Goal: Information Seeking & Learning: Find specific fact

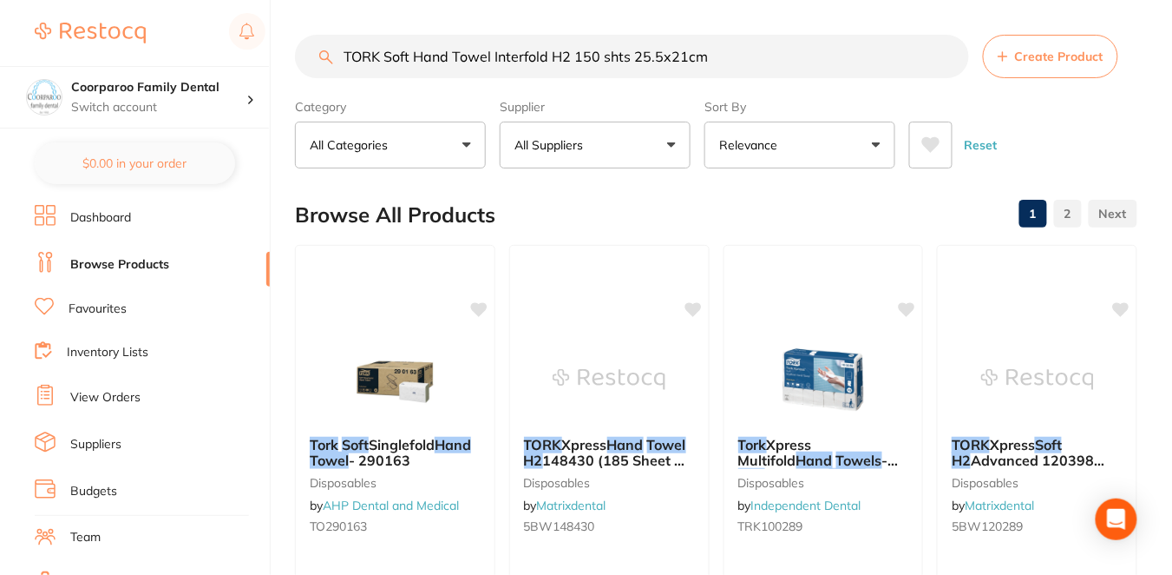
drag, startPoint x: 741, startPoint y: 53, endPoint x: 324, endPoint y: 41, distance: 417.6
click at [324, 41] on input "TORK Soft Hand Towel Interfold H2 150 shts 25.5x21cm" at bounding box center [632, 56] width 674 height 43
paste input "RAY SLEEVES"
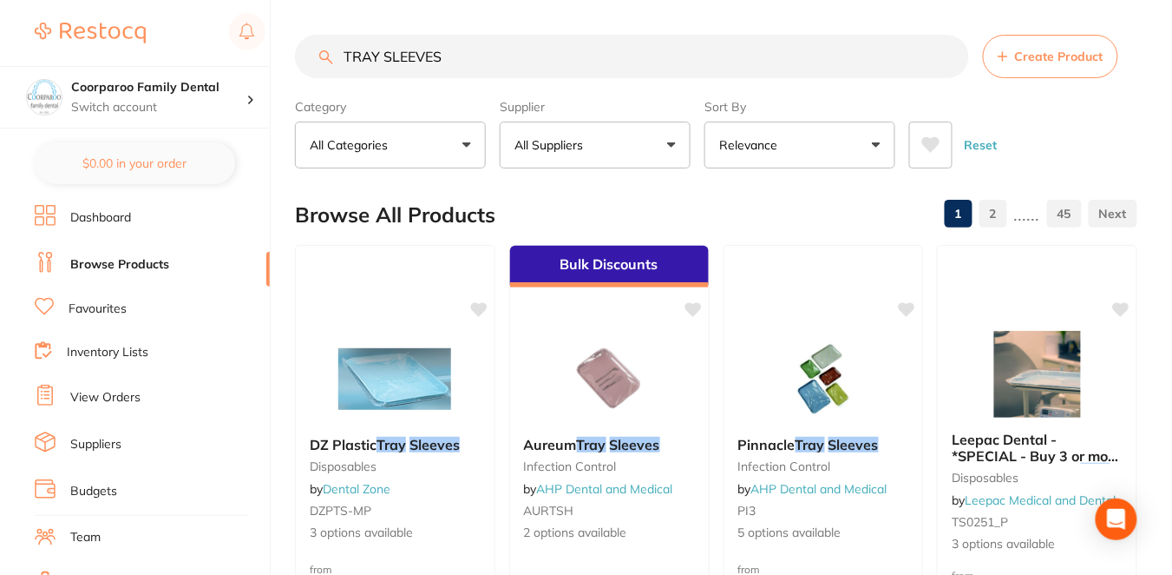
click at [456, 55] on input "TRAY SLEEVES" at bounding box center [632, 56] width 674 height 43
type input "TRAY SLEEVES"
click at [642, 204] on div "Browse All Products 1 2 ...... 45" at bounding box center [716, 215] width 843 height 58
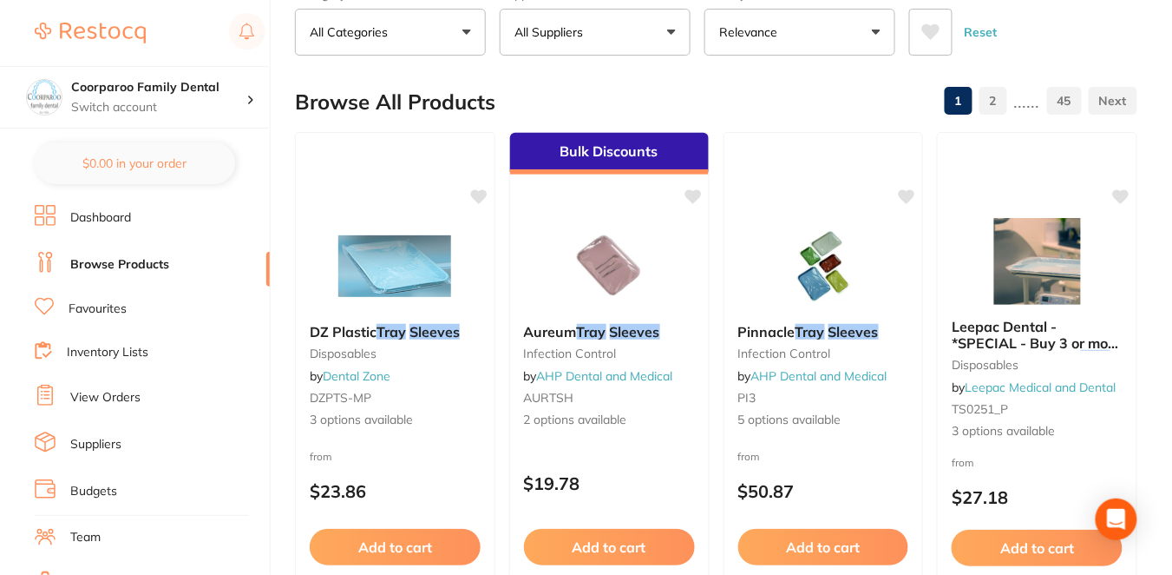
scroll to position [115, 0]
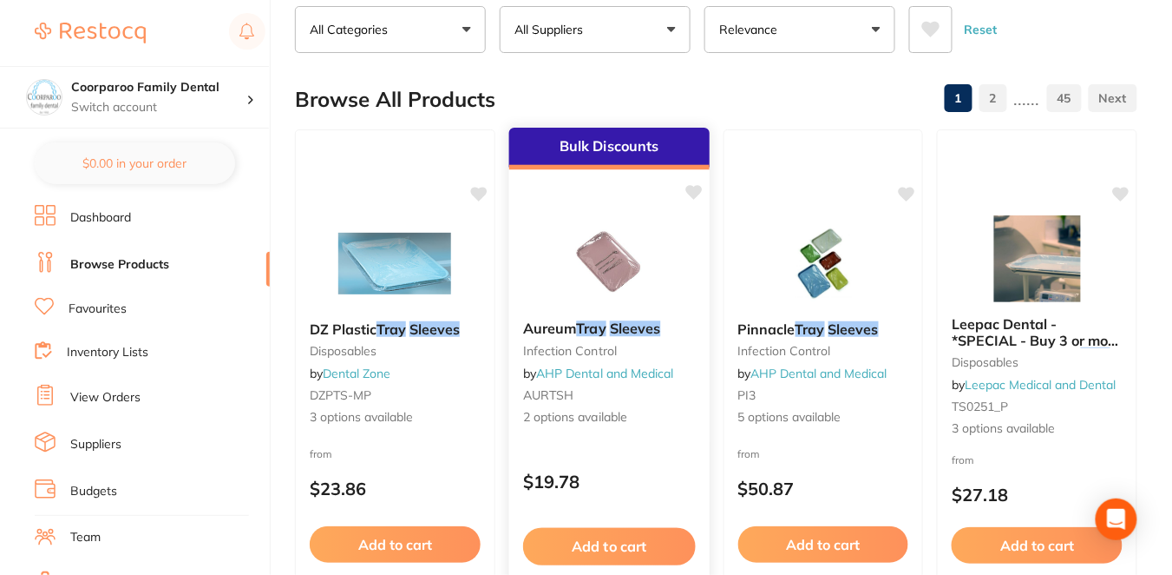
click at [646, 451] on div "Bulk Discounts Aureum Tray Sleeves infection control by AHP Dental and Medical …" at bounding box center [610, 379] width 202 height 504
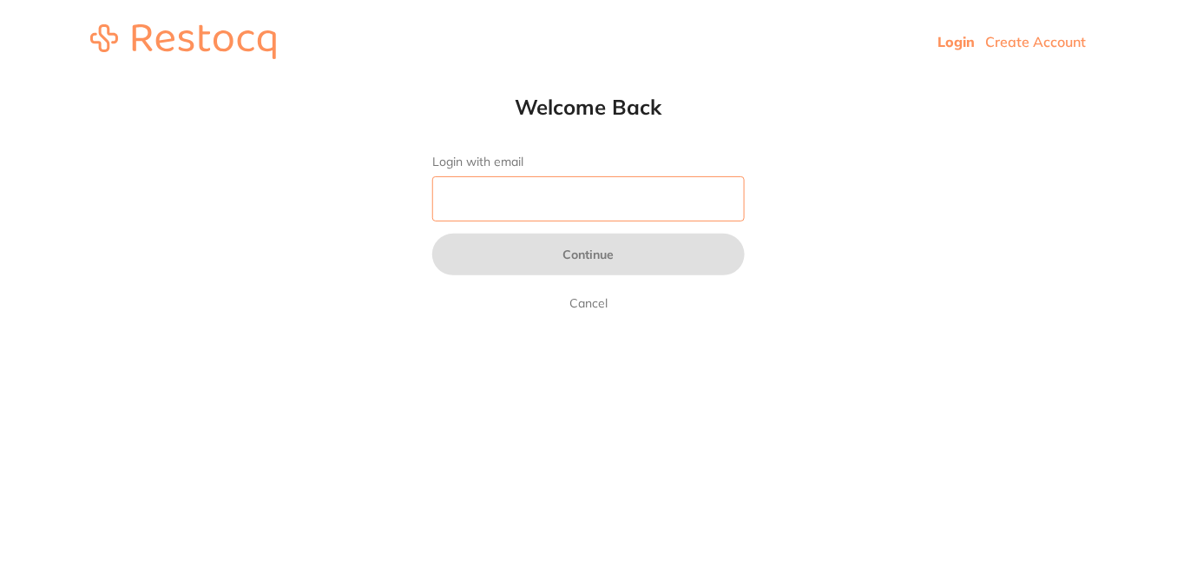
click at [658, 205] on input "Login with email" at bounding box center [588, 198] width 312 height 45
click at [433, 67] on header "Login Create Account" at bounding box center [588, 41] width 1177 height 83
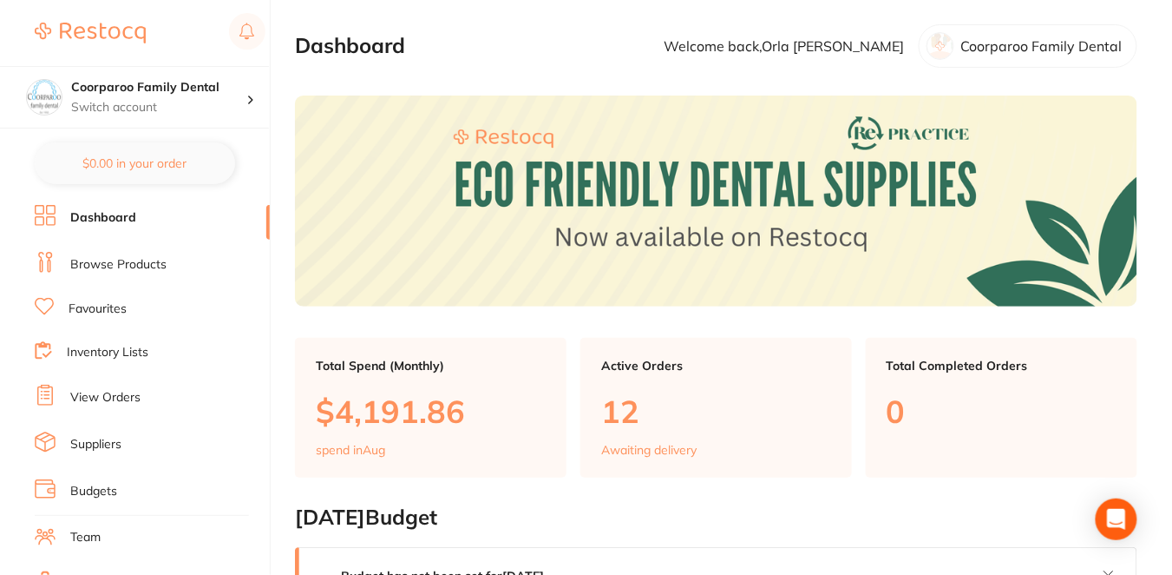
click at [122, 268] on link "Browse Products" at bounding box center [118, 264] width 96 height 17
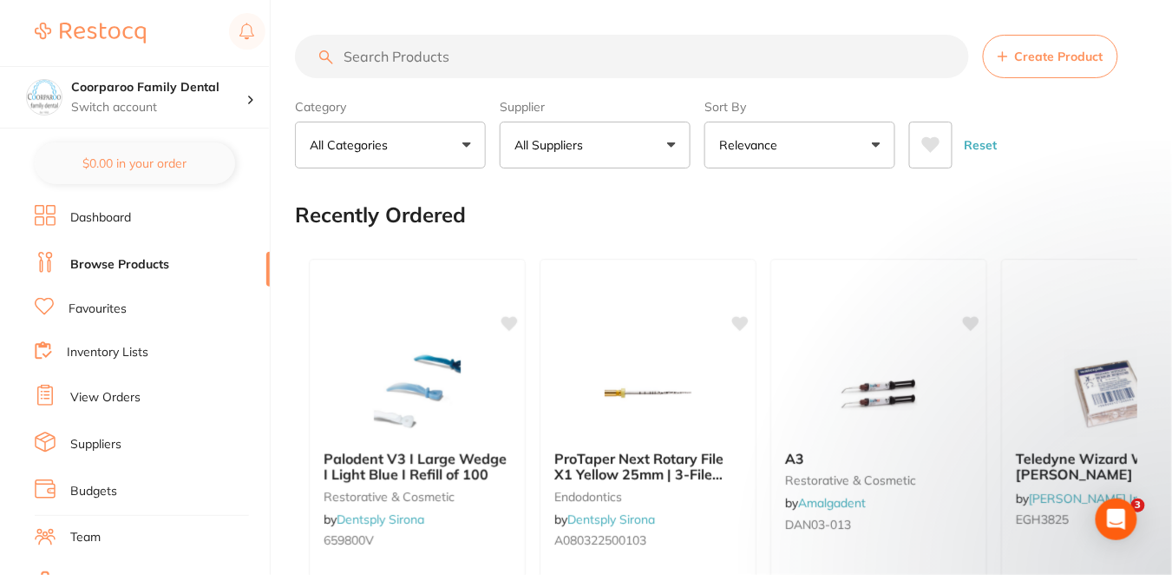
click at [356, 54] on input "search" at bounding box center [632, 56] width 674 height 43
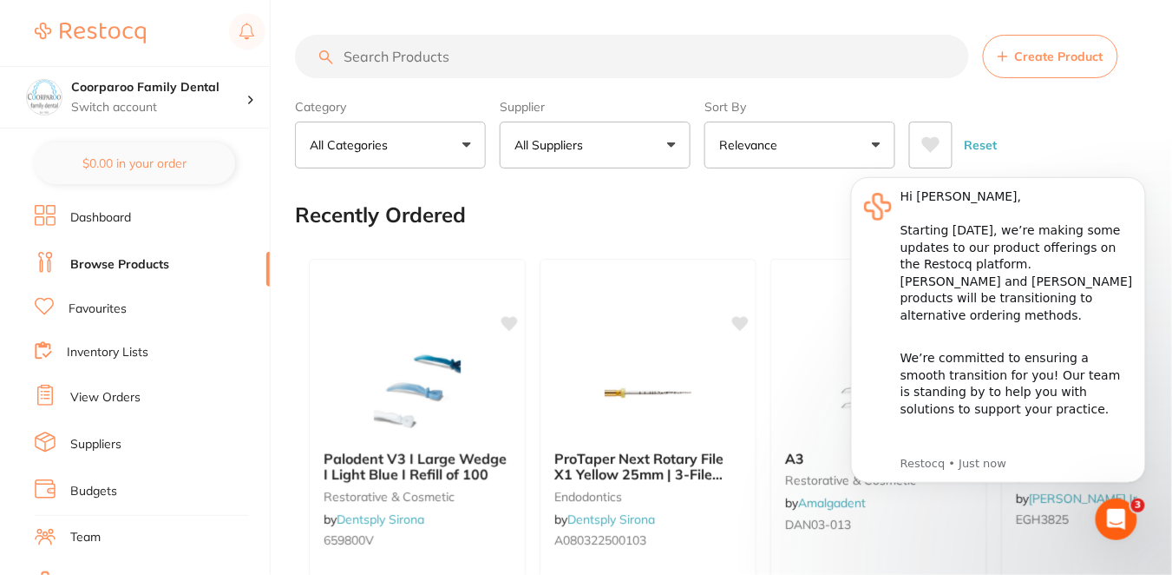
paste input "TRAY SLEEVES"
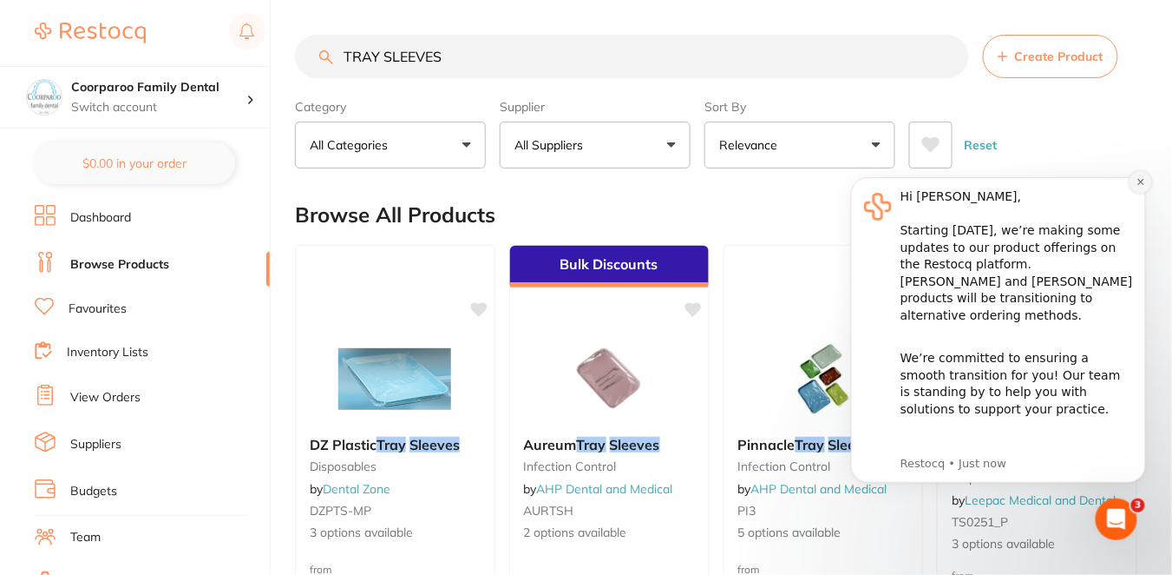
click at [1138, 186] on div "1 2 ...... 45" at bounding box center [1038, 214] width 200 height 56
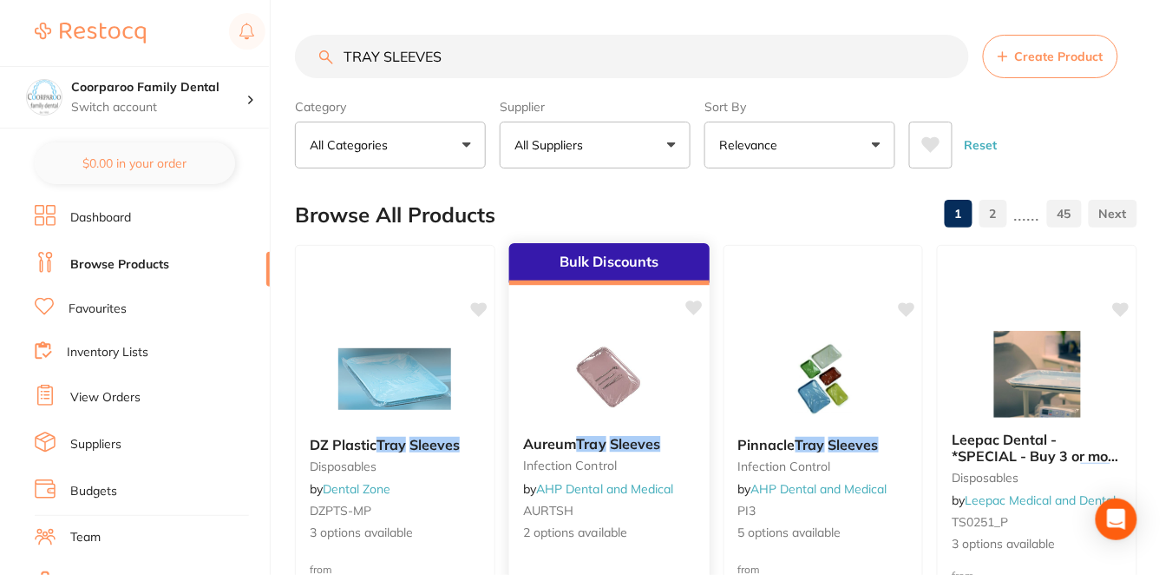
click at [680, 393] on div at bounding box center [609, 378] width 200 height 88
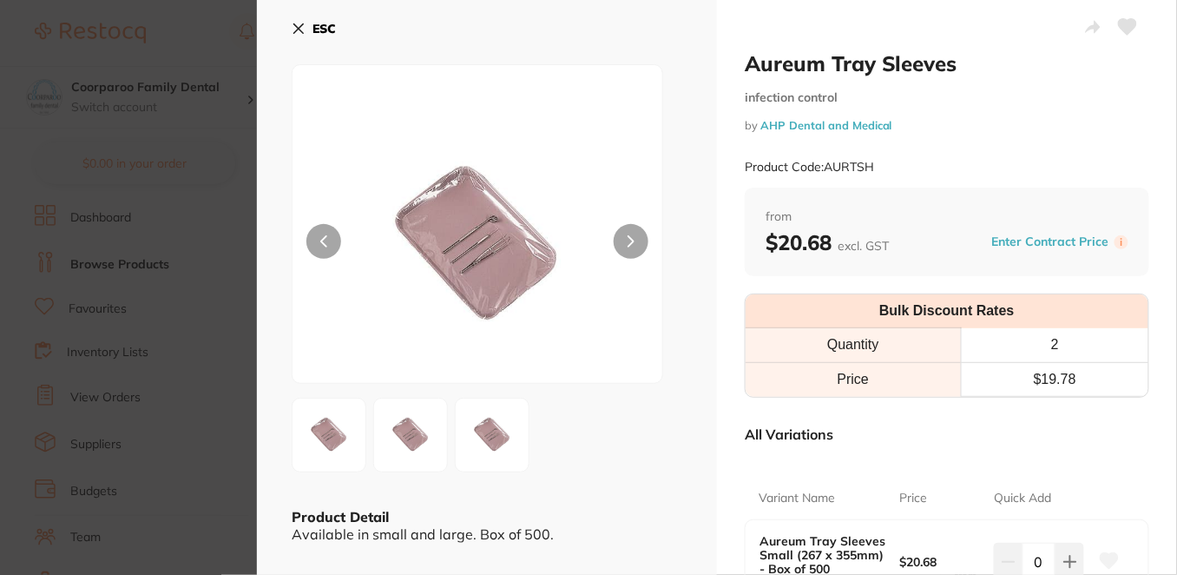
click at [614, 440] on div at bounding box center [487, 434] width 391 height 75
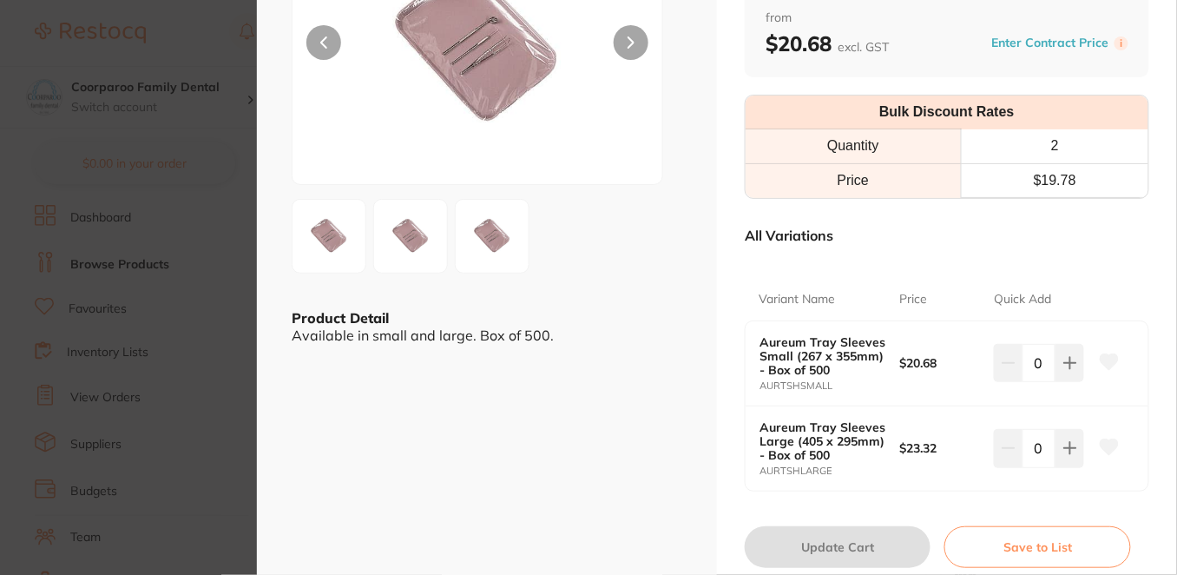
scroll to position [208, 0]
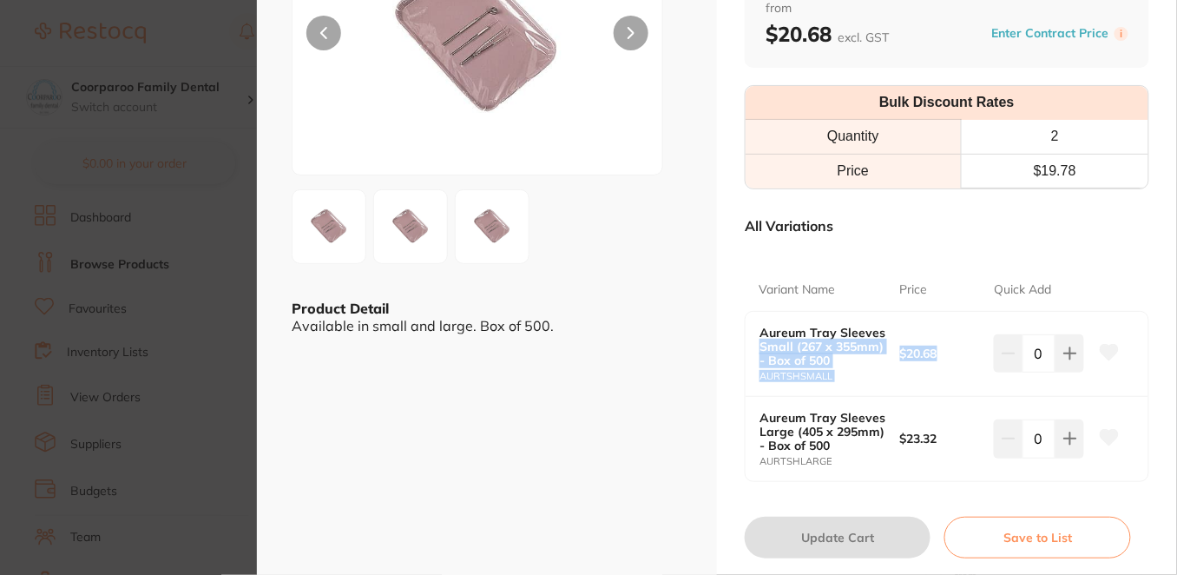
drag, startPoint x: 942, startPoint y: 350, endPoint x: 758, endPoint y: 336, distance: 184.5
click at [758, 336] on div "Aureum Tray Sleeves Small (267 x 355mm) - Box of 500 AURTSHSMALL $20.68 0" at bounding box center [946, 354] width 403 height 85
click at [1108, 347] on icon at bounding box center [1109, 352] width 18 height 16
click at [1105, 432] on icon at bounding box center [1109, 438] width 18 height 16
click at [898, 379] on div "Aureum Tray Sleeves Small (267 x 355mm) - Box of 500 AURTSHSMALL $20.68 0" at bounding box center [946, 354] width 403 height 85
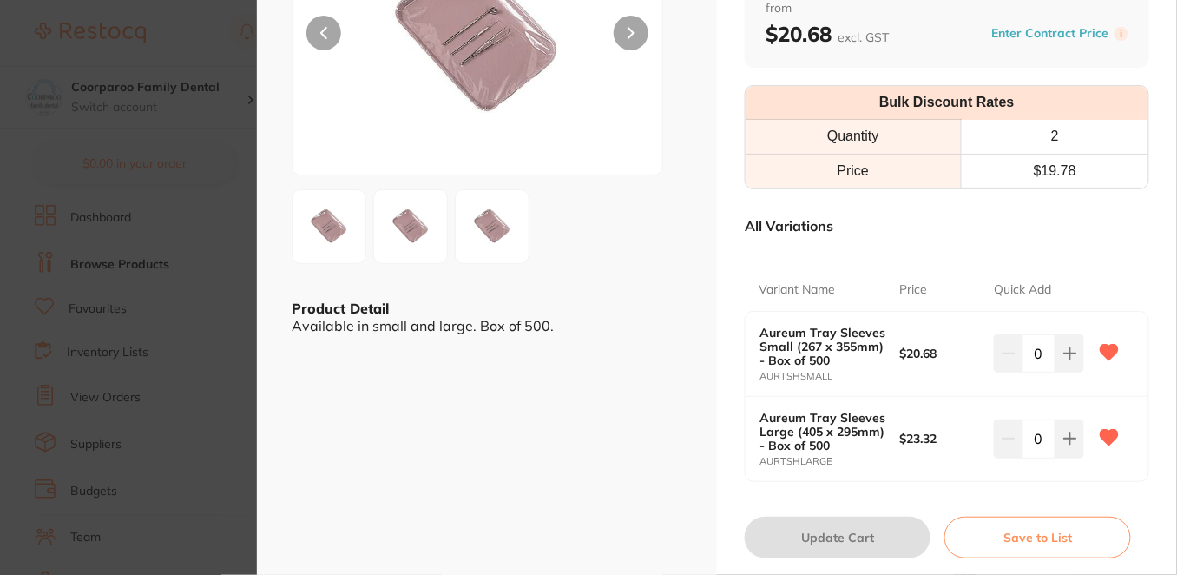
scroll to position [0, 0]
drag, startPoint x: 943, startPoint y: 348, endPoint x: 755, endPoint y: 331, distance: 189.1
click at [755, 331] on div "Aureum Tray Sleeves Small (267 x 355mm) - Box of 500 AURTSHSMALL $20.68 0" at bounding box center [946, 354] width 403 height 85
click at [836, 344] on b "Aureum Tray Sleeves Small (267 x 355mm) - Box of 500" at bounding box center [822, 346] width 127 height 42
drag, startPoint x: 823, startPoint y: 354, endPoint x: 753, endPoint y: 327, distance: 74.5
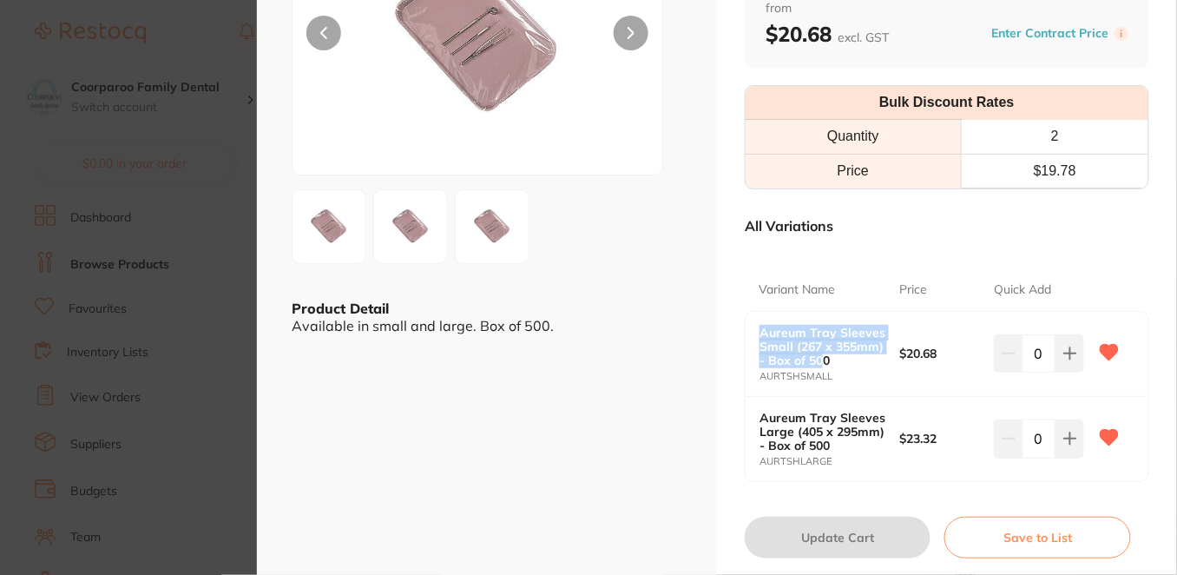
click at [753, 327] on div "Aureum Tray Sleeves Small (267 x 355mm) - Box of 500 AURTSHSMALL $20.68 0" at bounding box center [946, 354] width 403 height 85
drag, startPoint x: 831, startPoint y: 357, endPoint x: 756, endPoint y: 329, distance: 79.6
click at [756, 329] on div "Aureum Tray Sleeves Small (267 x 355mm) - Box of 500 AURTSHSMALL $20.68 0" at bounding box center [946, 354] width 403 height 85
copy b "Aureum Tray Sleeves Small (267 x 355mm) - Box of 500"
drag, startPoint x: 835, startPoint y: 374, endPoint x: 756, endPoint y: 372, distance: 79.0
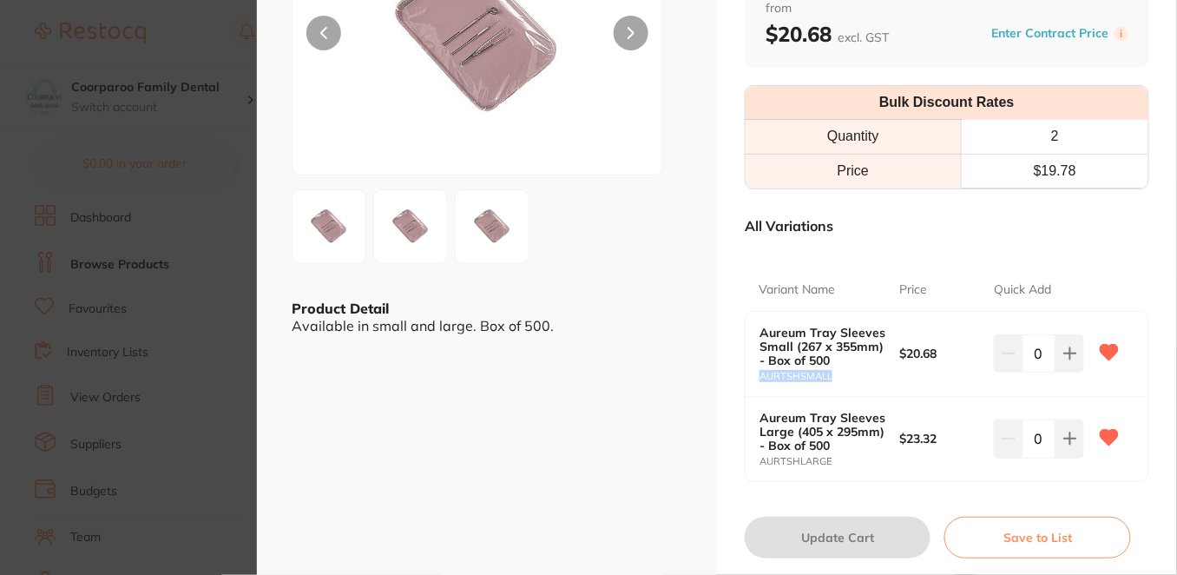
click at [756, 372] on div "Aureum Tray Sleeves Small (267 x 355mm) - Box of 500 AURTSHSMALL $20.68 0" at bounding box center [946, 354] width 403 height 85
copy small "AURTSHSMALL"
click at [831, 456] on small "AURTSHLARGE" at bounding box center [829, 461] width 141 height 11
click at [850, 456] on small "AURTSHLARGE" at bounding box center [829, 461] width 141 height 11
drag, startPoint x: 758, startPoint y: 410, endPoint x: 830, endPoint y: 456, distance: 85.0
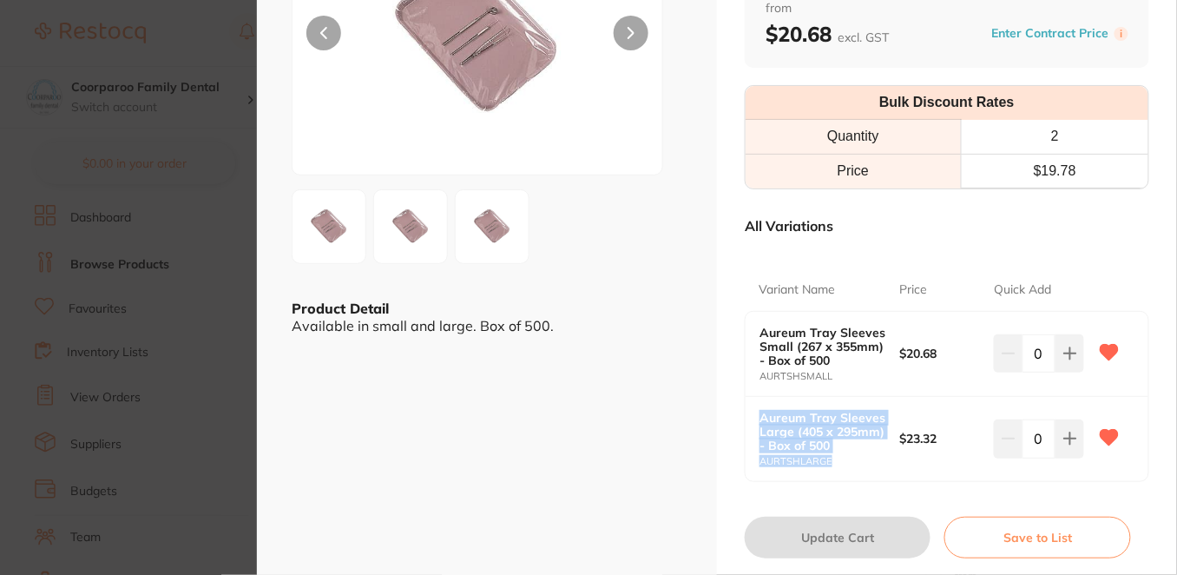
click at [830, 456] on div "Aureum Tray Sleeves Large (405 x 295mm) - Box of 500 AURTSHLARGE" at bounding box center [829, 438] width 141 height 56
copy div "Aureum Tray Sleeves Large (405 x 295mm) - Box of 500 AURTSHLARGE"
drag, startPoint x: 899, startPoint y: 439, endPoint x: 938, endPoint y: 440, distance: 39.1
click at [938, 440] on b "$23.32" at bounding box center [942, 438] width 84 height 14
copy b "$23.32"
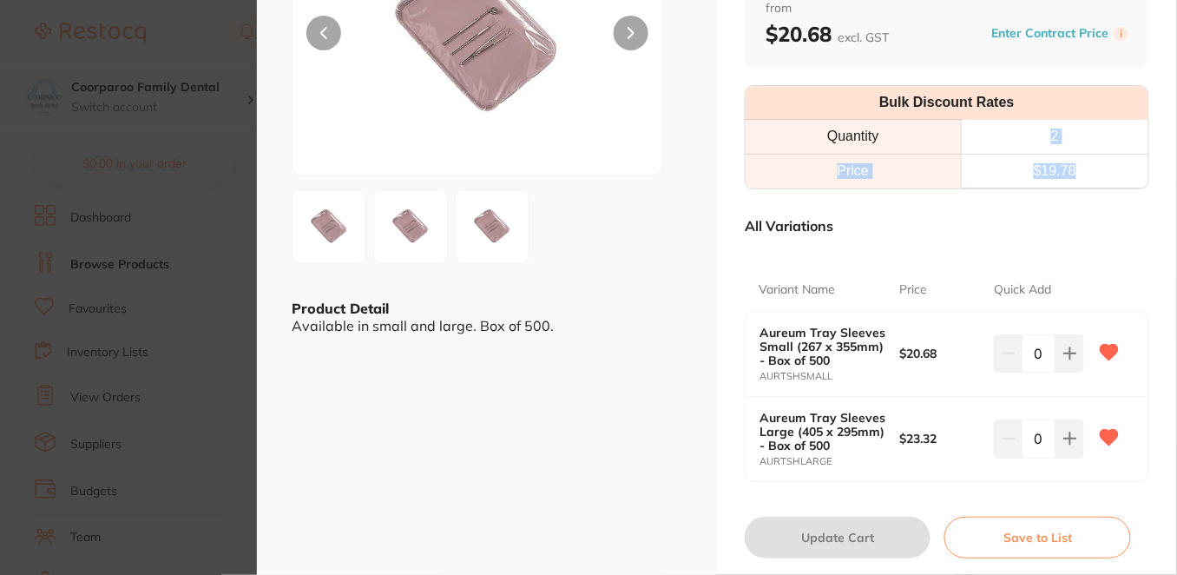
drag, startPoint x: 1014, startPoint y: 127, endPoint x: 1093, endPoint y: 172, distance: 91.7
click at [1093, 172] on table "Bulk Discount Rates Quantity 2 Price $ 19.78" at bounding box center [946, 137] width 403 height 102
copy table "2 Price $ 19.78"
drag, startPoint x: 940, startPoint y: 349, endPoint x: 896, endPoint y: 348, distance: 43.4
click at [896, 348] on div "Aureum Tray Sleeves Small (267 x 355mm) - Box of 500 AURTSHSMALL $20.68 0" at bounding box center [946, 354] width 403 height 85
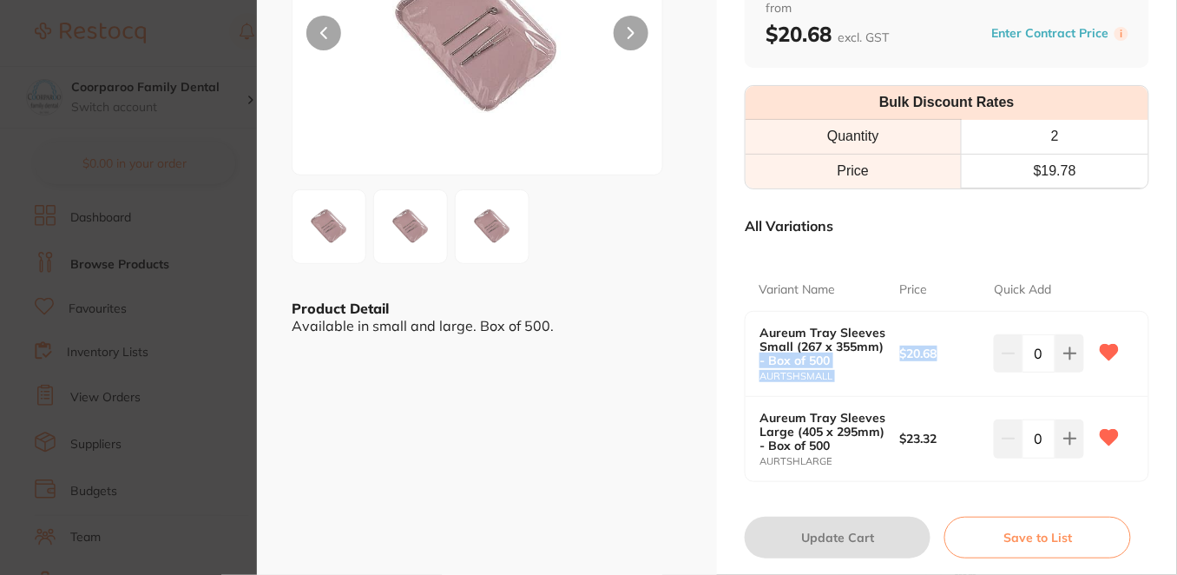
click at [916, 264] on div "Variant Name Price Quick Add Aureum Tray Sleeves Small (267 x 355mm) - Box of 5…" at bounding box center [947, 364] width 404 height 233
drag, startPoint x: 938, startPoint y: 351, endPoint x: 898, endPoint y: 351, distance: 39.9
click at [900, 351] on b "$20.68" at bounding box center [942, 353] width 84 height 14
copy b "$20.68"
click at [197, 19] on section "Aureum Tray Sleeves infection control by AHP Dental and Medical Product Code: A…" at bounding box center [588, 287] width 1177 height 575
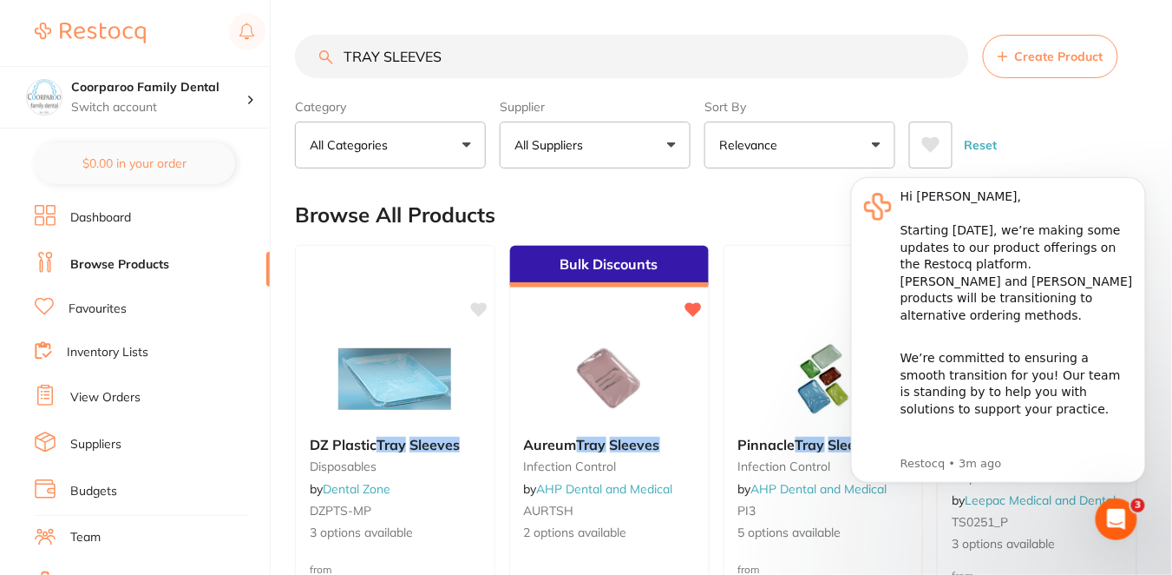
drag, startPoint x: 456, startPoint y: 62, endPoint x: 296, endPoint y: 37, distance: 162.5
click at [296, 37] on div "TRAY SLEEVES Create Product" at bounding box center [716, 56] width 843 height 43
paste input "SOUFFLE DISHES"
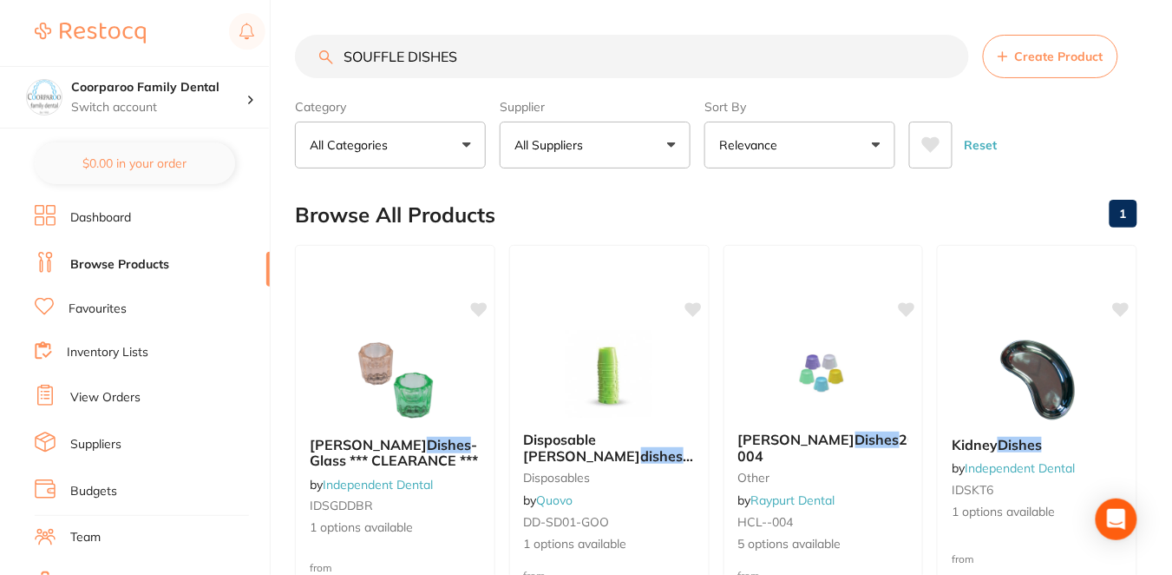
click at [563, 196] on div "Browse All Products 1" at bounding box center [716, 215] width 843 height 58
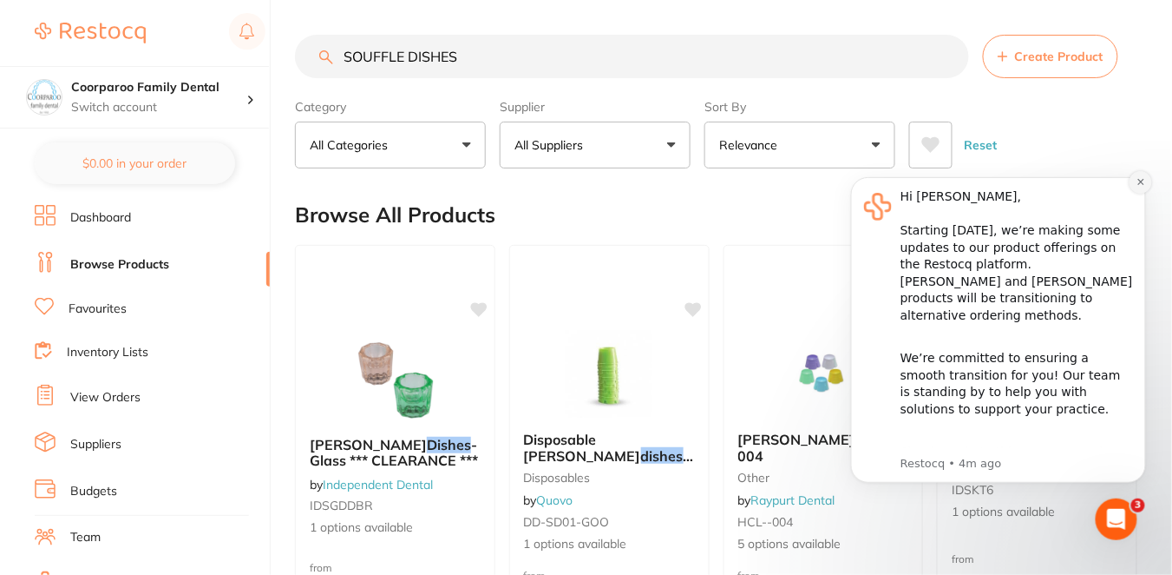
click at [1145, 181] on icon "Dismiss notification" at bounding box center [1141, 181] width 10 height 10
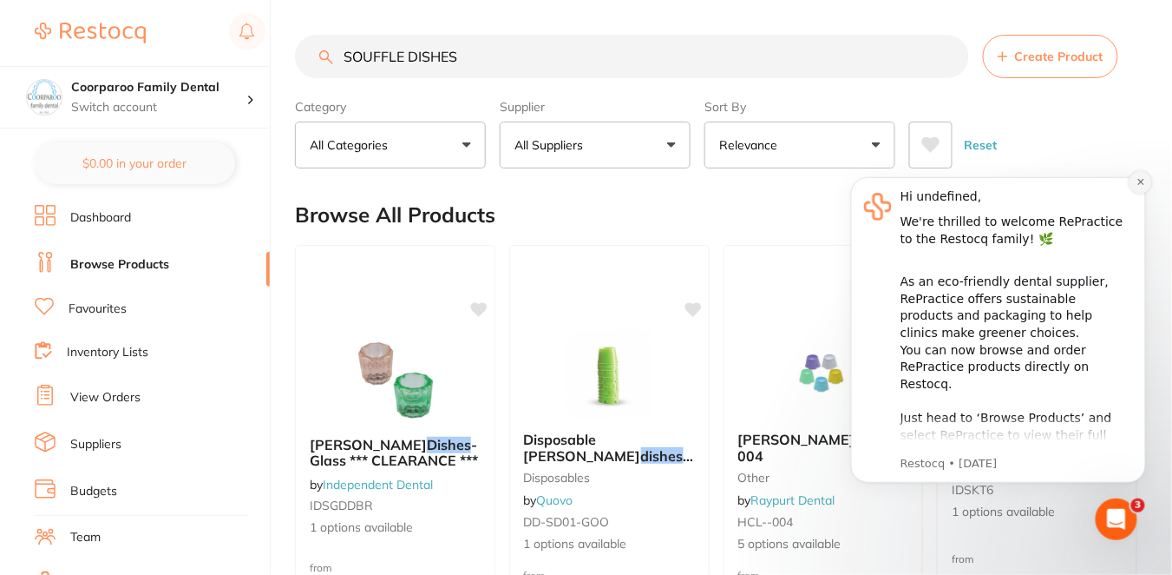
click at [1139, 187] on button "Dismiss notification" at bounding box center [1140, 181] width 23 height 23
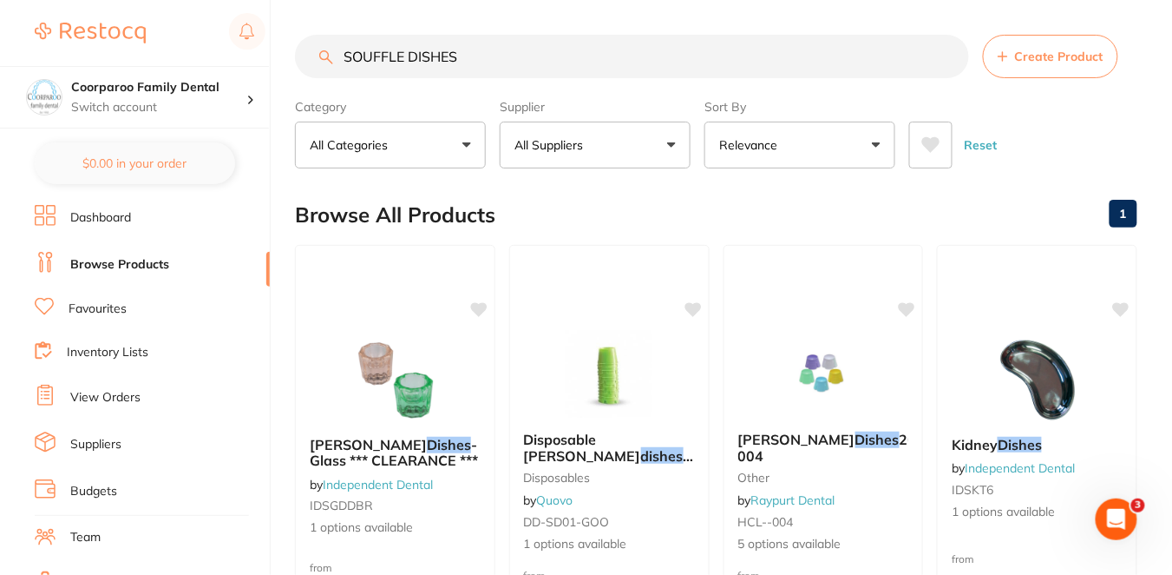
click at [632, 203] on div "Browse All Products 1" at bounding box center [716, 215] width 843 height 58
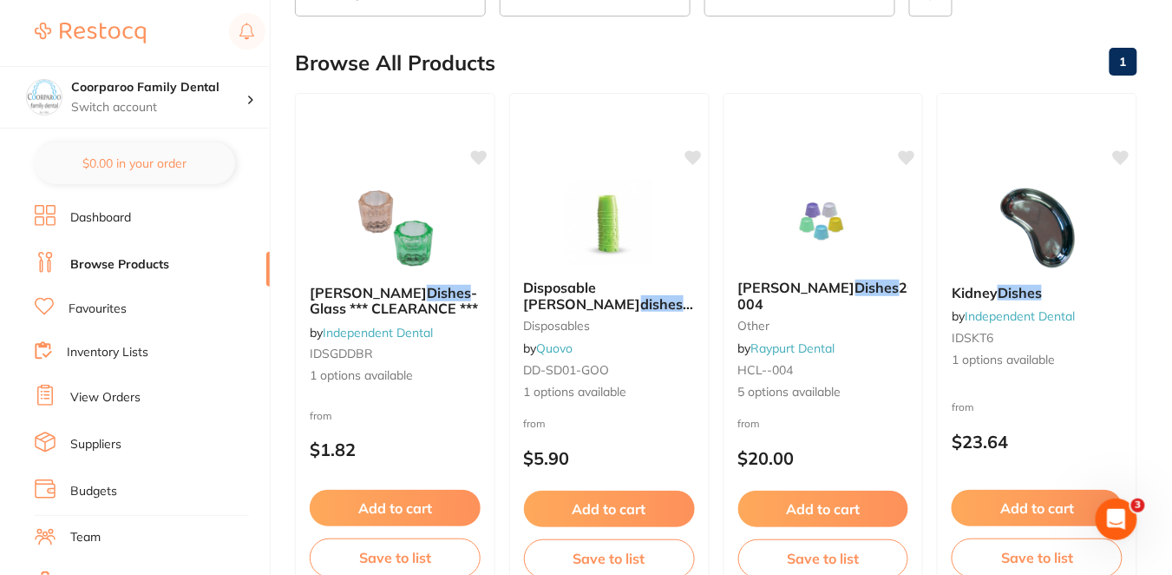
scroll to position [154, 0]
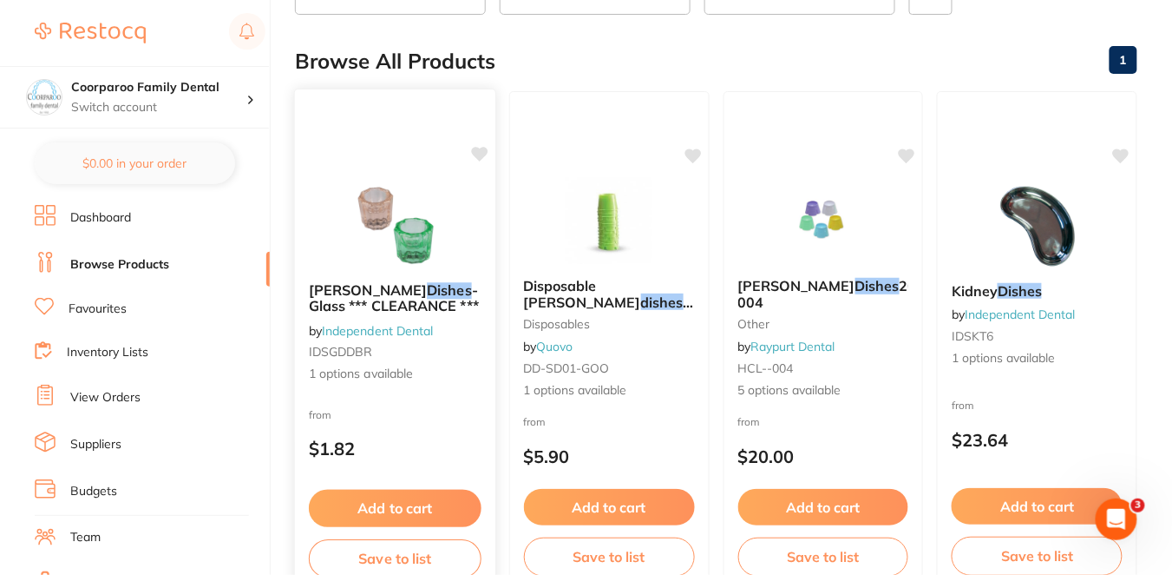
click at [440, 446] on p "$1.82" at bounding box center [395, 448] width 173 height 20
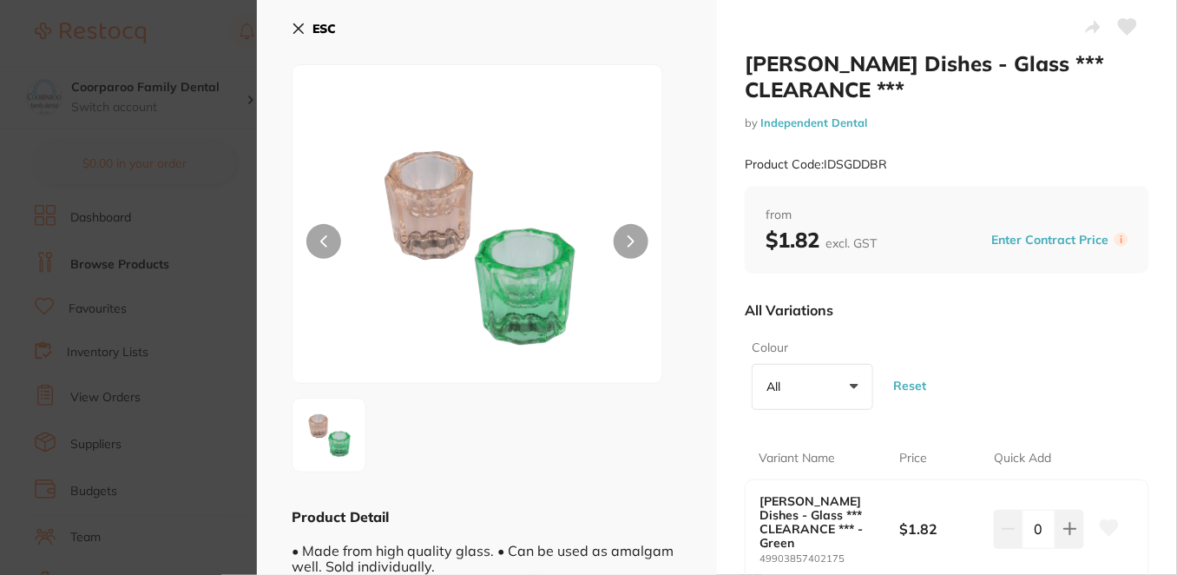
click at [296, 30] on icon at bounding box center [299, 29] width 14 height 14
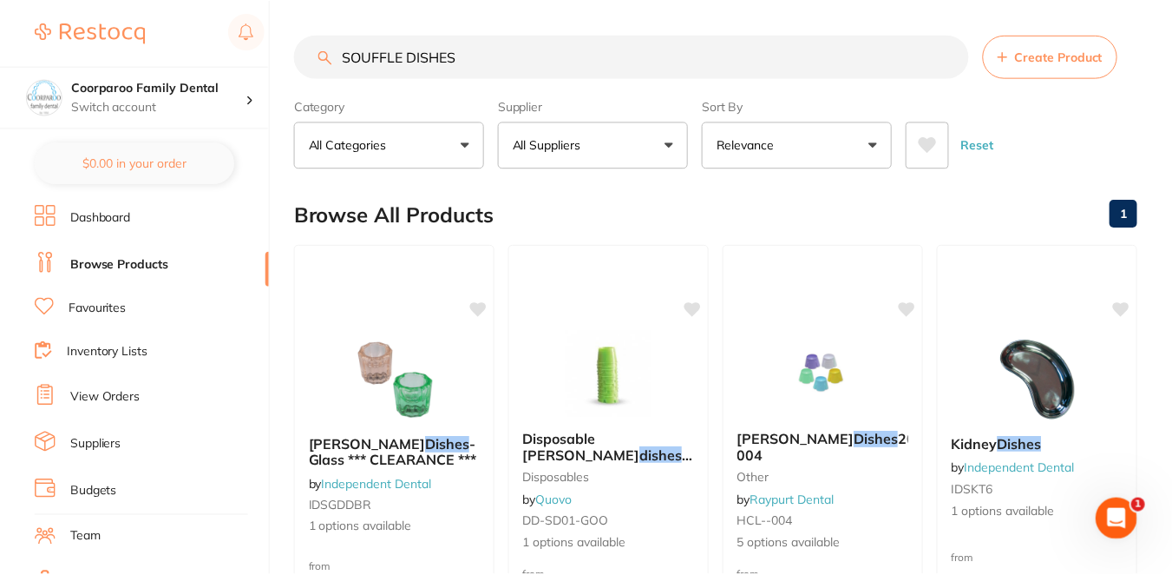
scroll to position [154, 0]
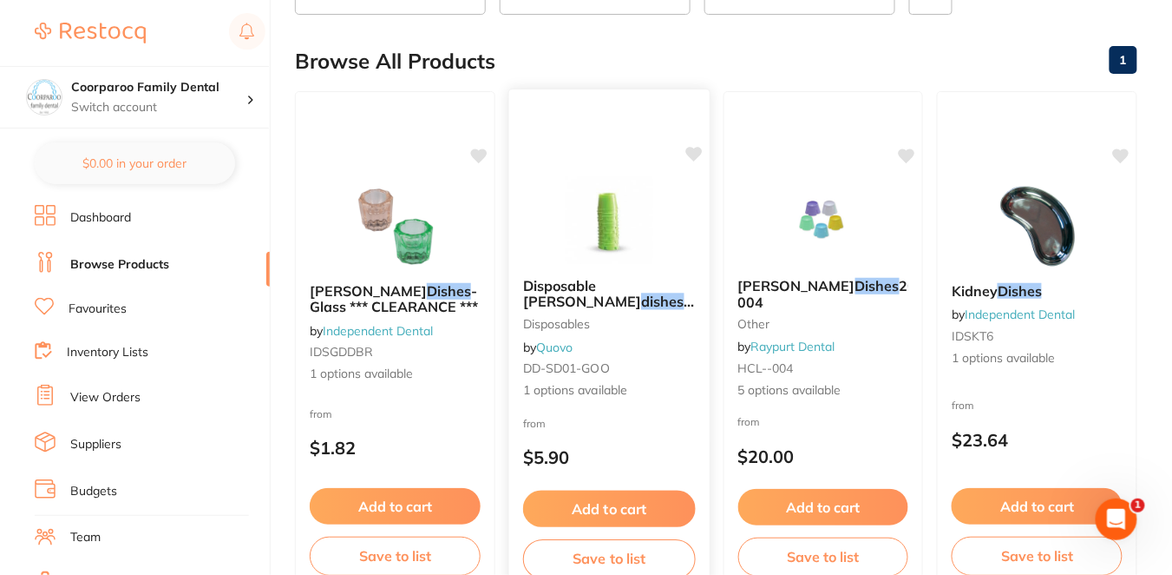
click at [666, 439] on div "from $5.90" at bounding box center [609, 444] width 200 height 62
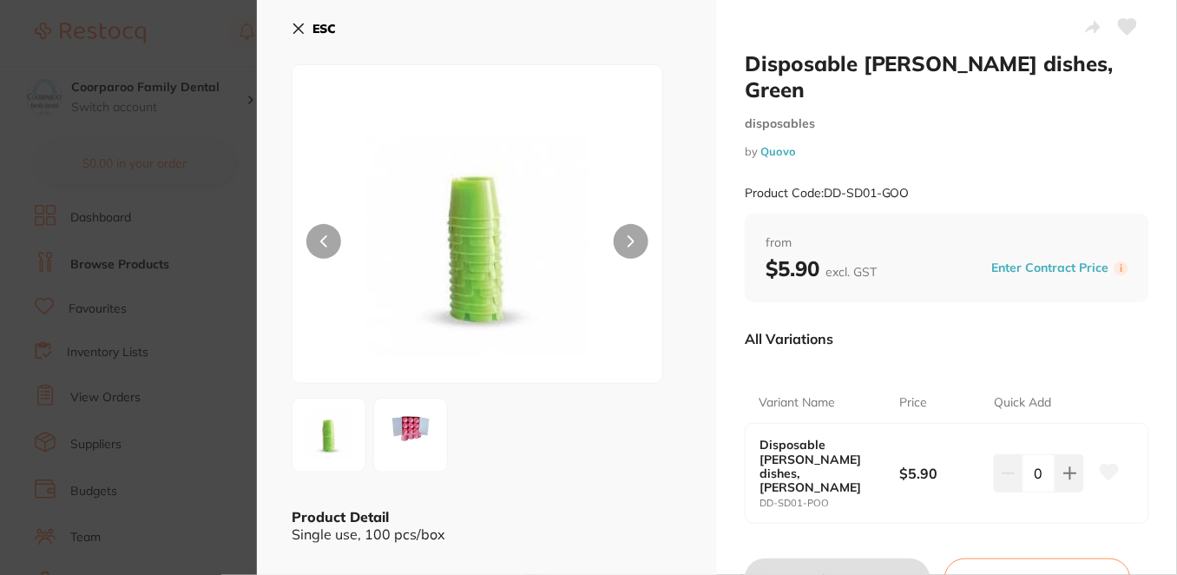
click at [204, 25] on section "Disposable [PERSON_NAME] dishes, Green disposables by Quovo Product Code: DD-SD…" at bounding box center [588, 287] width 1177 height 575
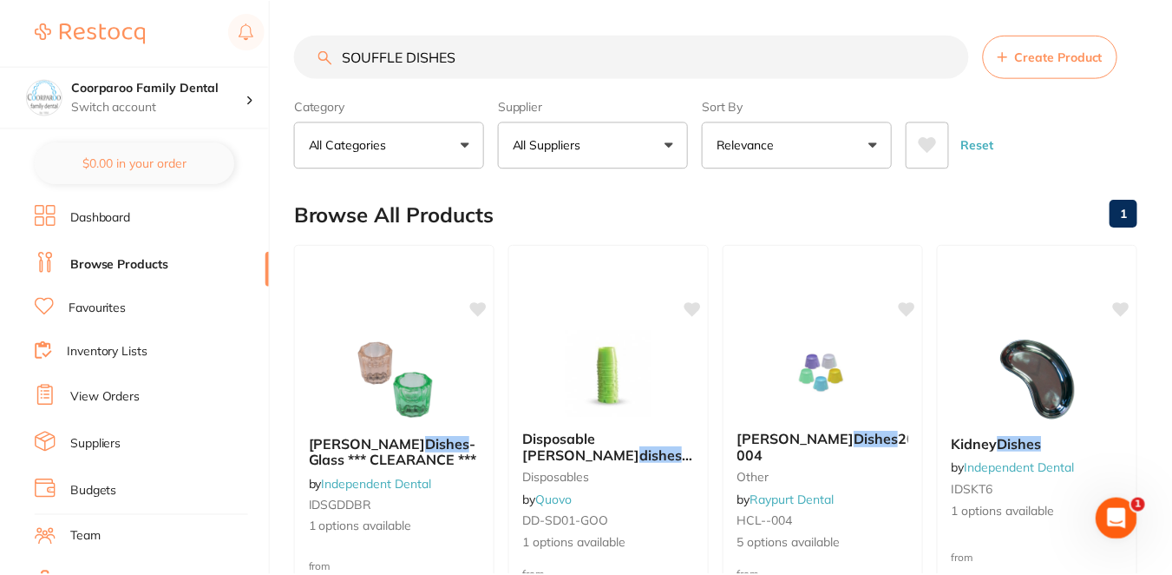
scroll to position [154, 0]
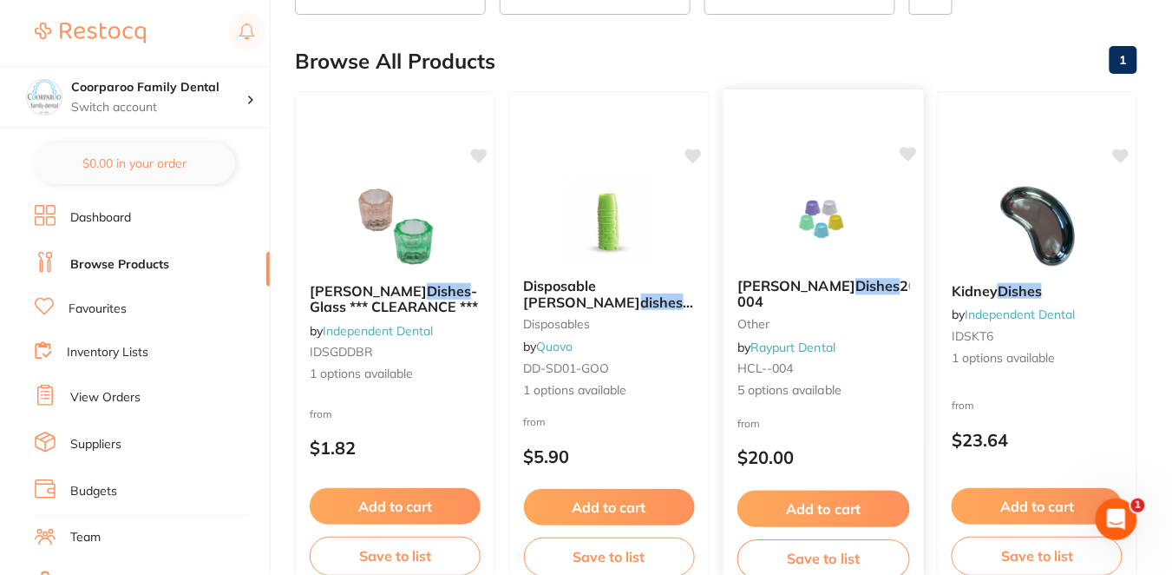
click at [772, 252] on img at bounding box center [823, 220] width 114 height 88
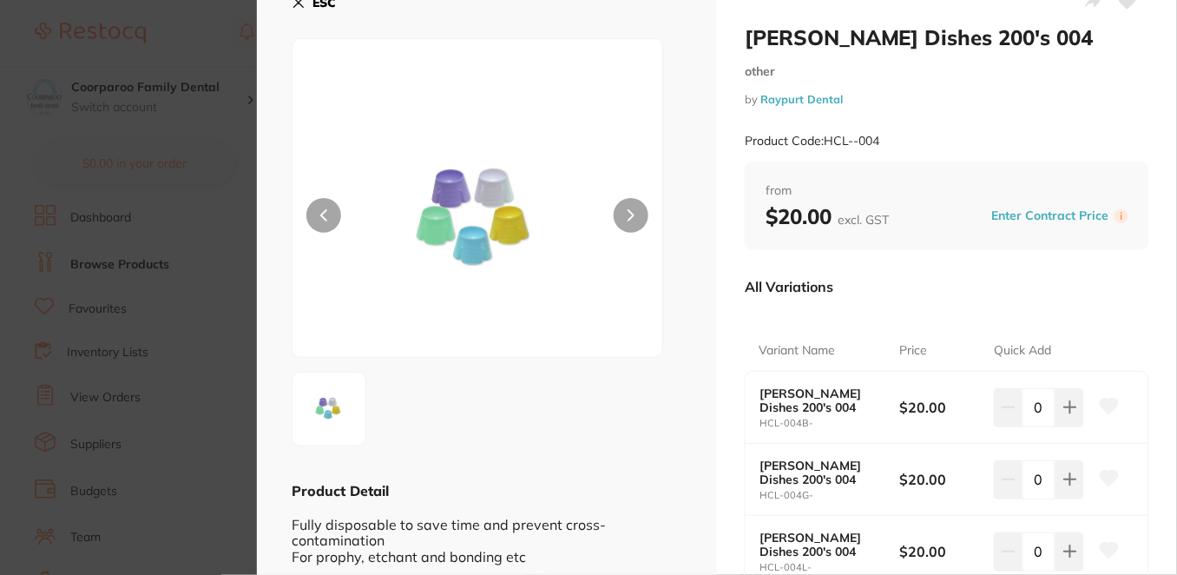
scroll to position [11, 0]
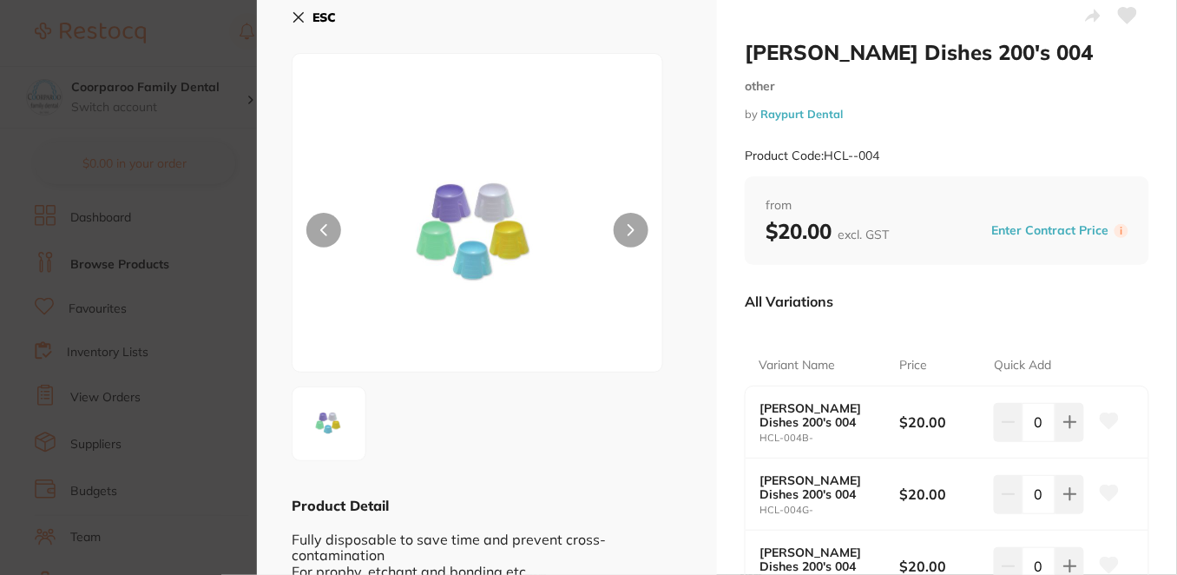
click at [296, 14] on icon at bounding box center [299, 18] width 10 height 10
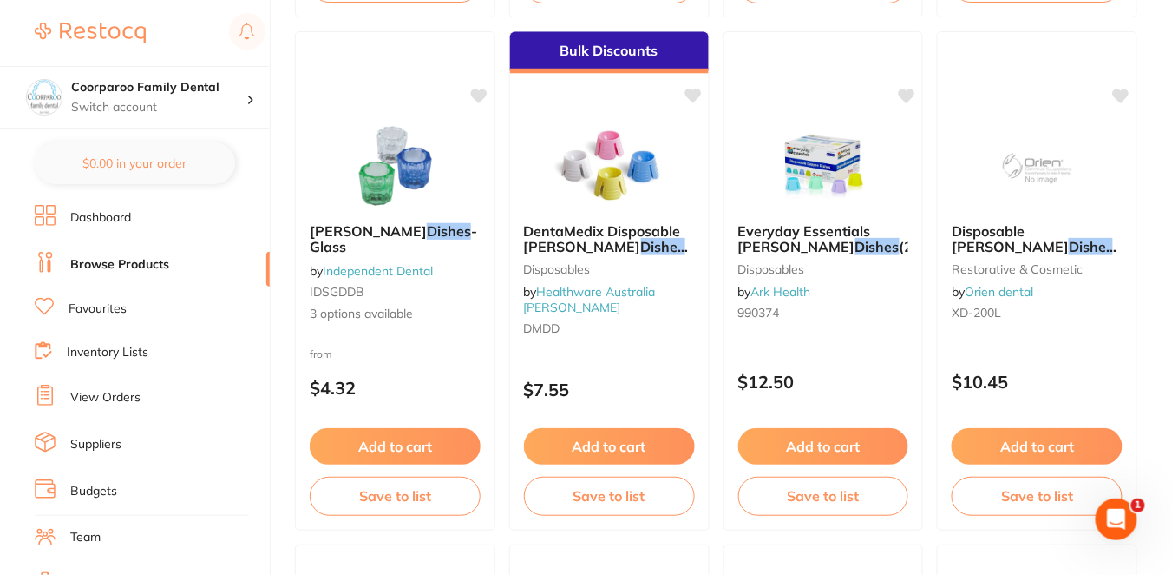
scroll to position [731, 0]
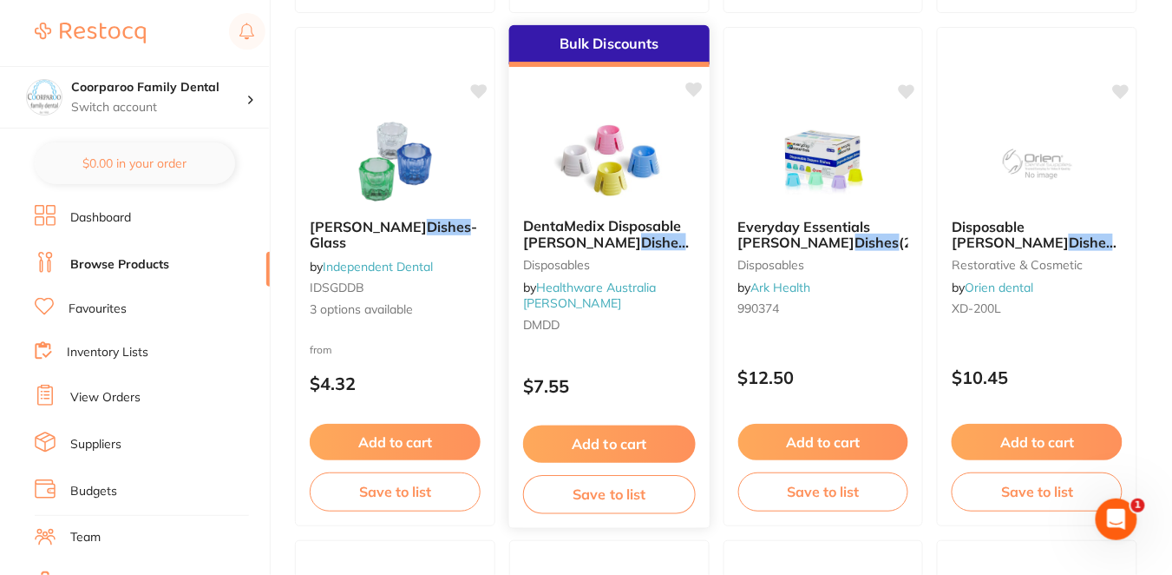
click at [611, 318] on small "DMDD" at bounding box center [609, 325] width 173 height 14
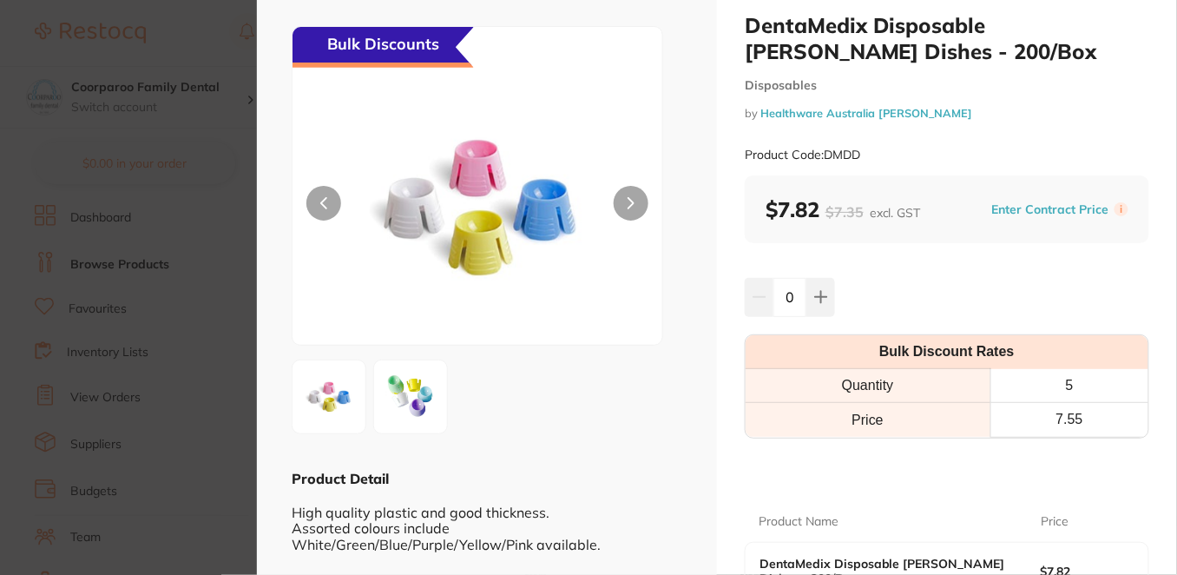
scroll to position [10, 0]
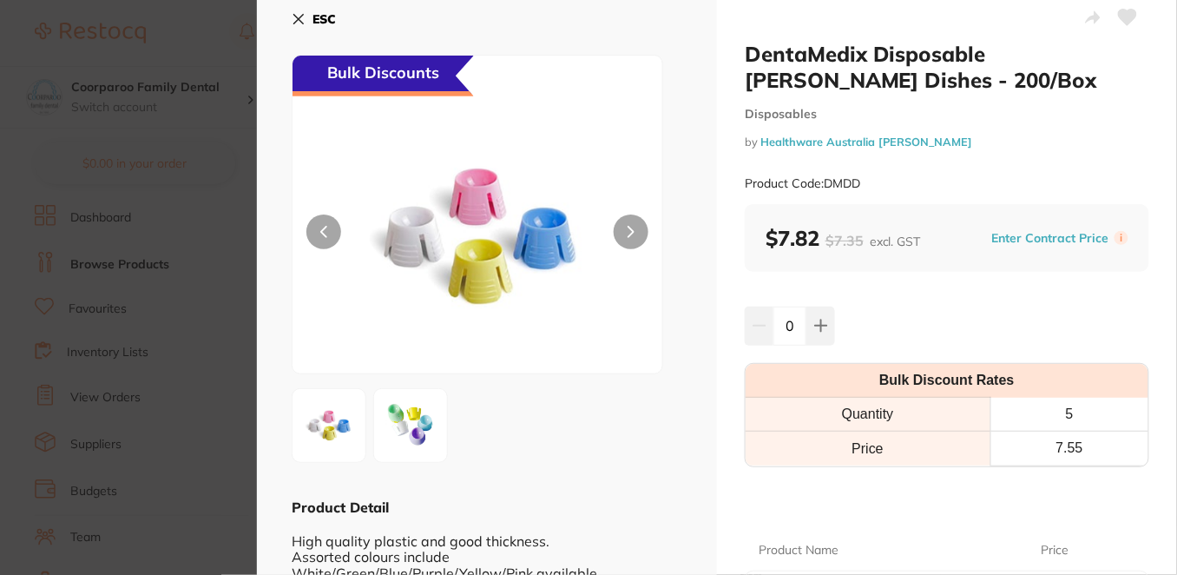
click at [297, 10] on button "ESC" at bounding box center [314, 19] width 44 height 30
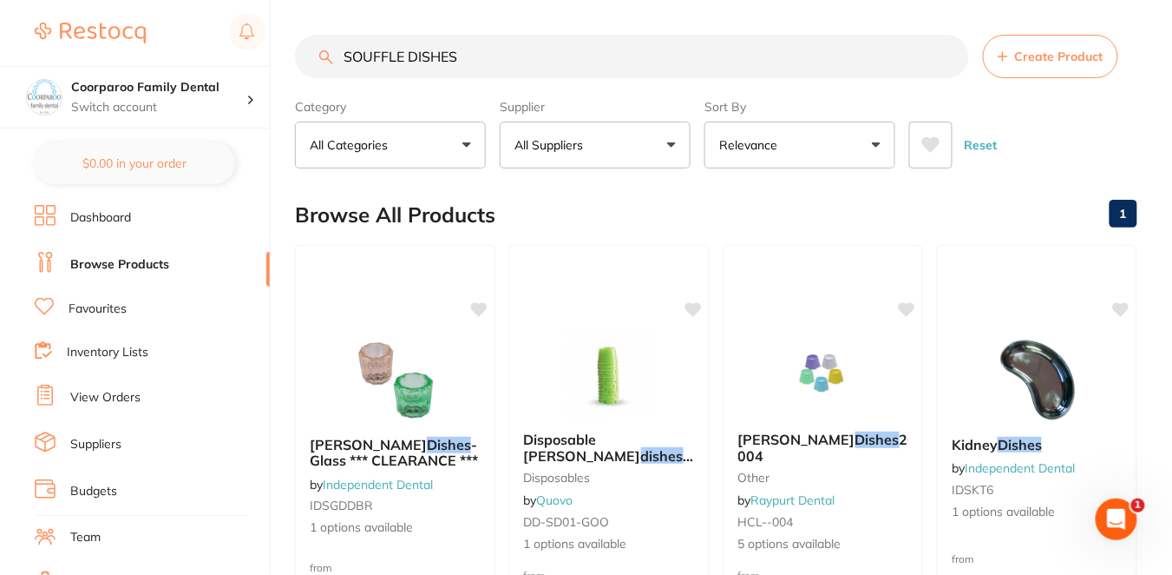
click at [476, 49] on input "SOUFFLE DISHES" at bounding box center [632, 56] width 674 height 43
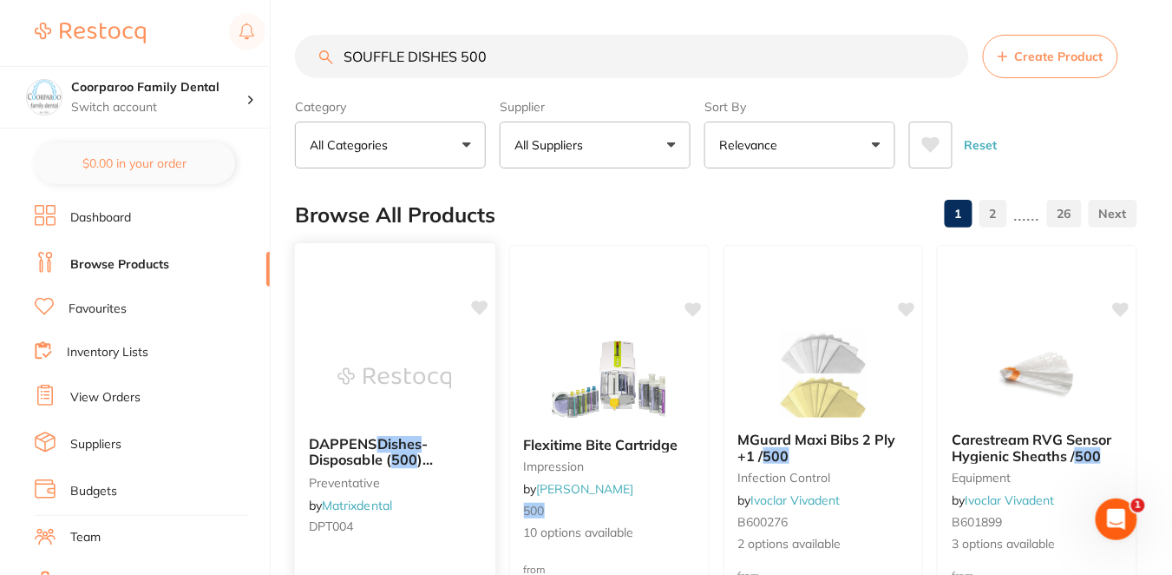
click at [459, 509] on div "DAPPENS Dishes - Disposable ( 500 ) Assorted preventative by Matrixdental DPT004" at bounding box center [395, 488] width 200 height 133
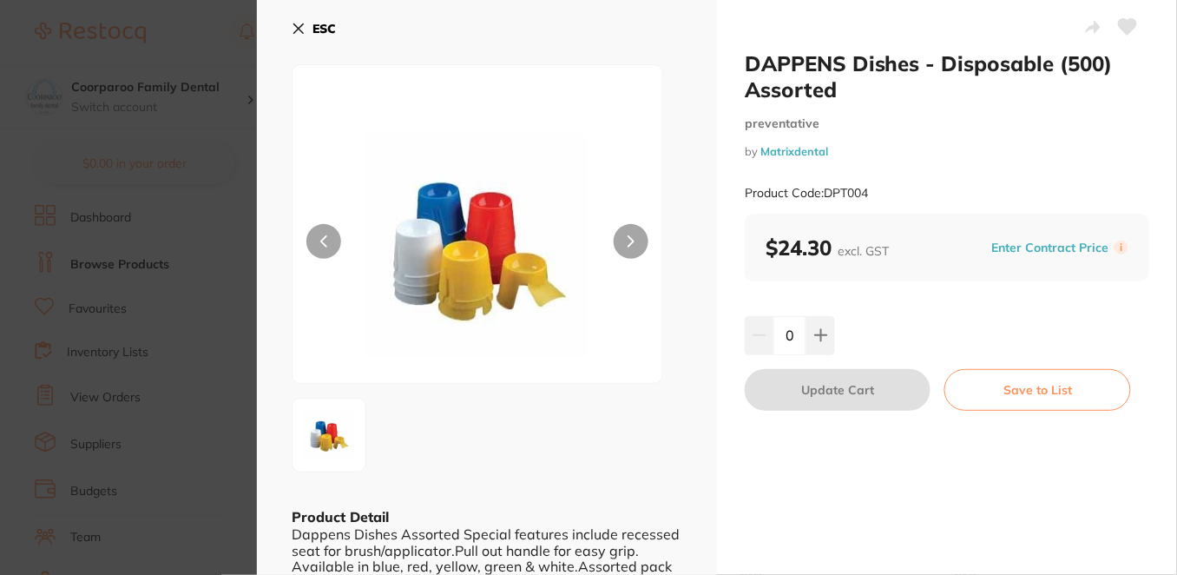
click at [683, 28] on div "ESC Product Detail Dappens Dishes Assorted Special features include recessed se…" at bounding box center [487, 310] width 460 height 620
click at [305, 33] on icon at bounding box center [299, 29] width 14 height 14
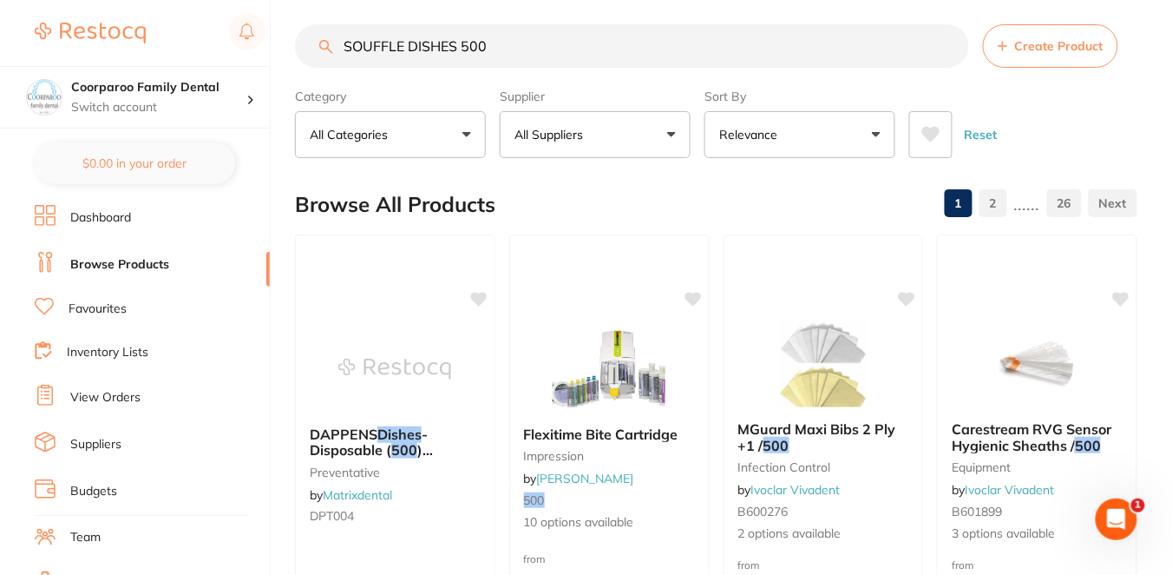
drag, startPoint x: 502, startPoint y: 43, endPoint x: 298, endPoint y: 48, distance: 204.9
click at [298, 48] on input "SOUFFLE DISHES 500" at bounding box center [632, 45] width 674 height 43
paste input "PLASTIC CUPS"
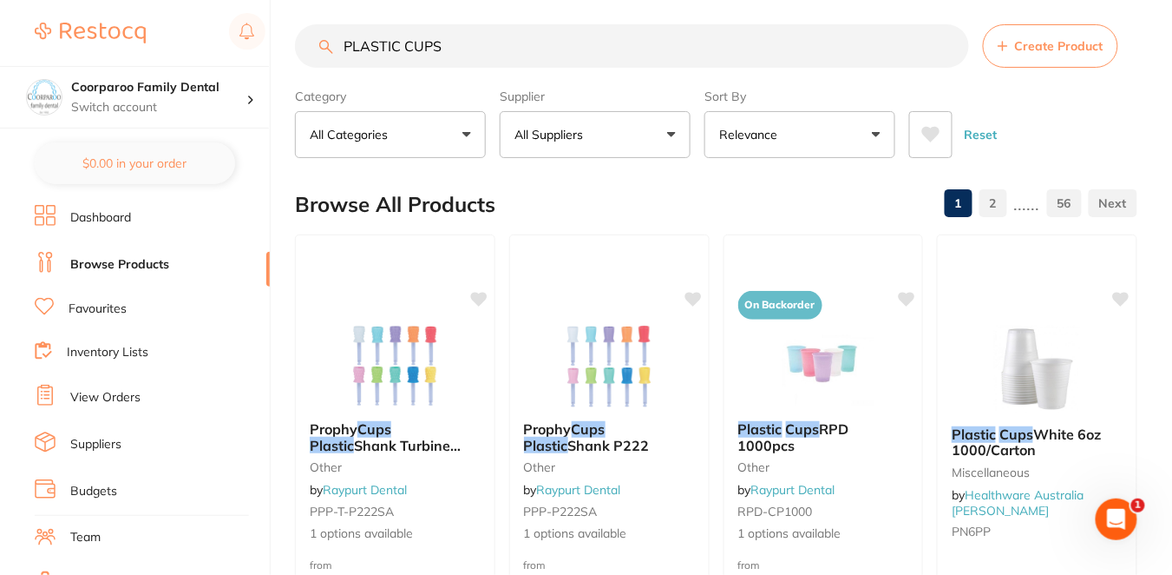
type input "PLASTIC CUPS"
click at [582, 202] on div "Browse All Products 1 2 ...... 56" at bounding box center [716, 204] width 843 height 58
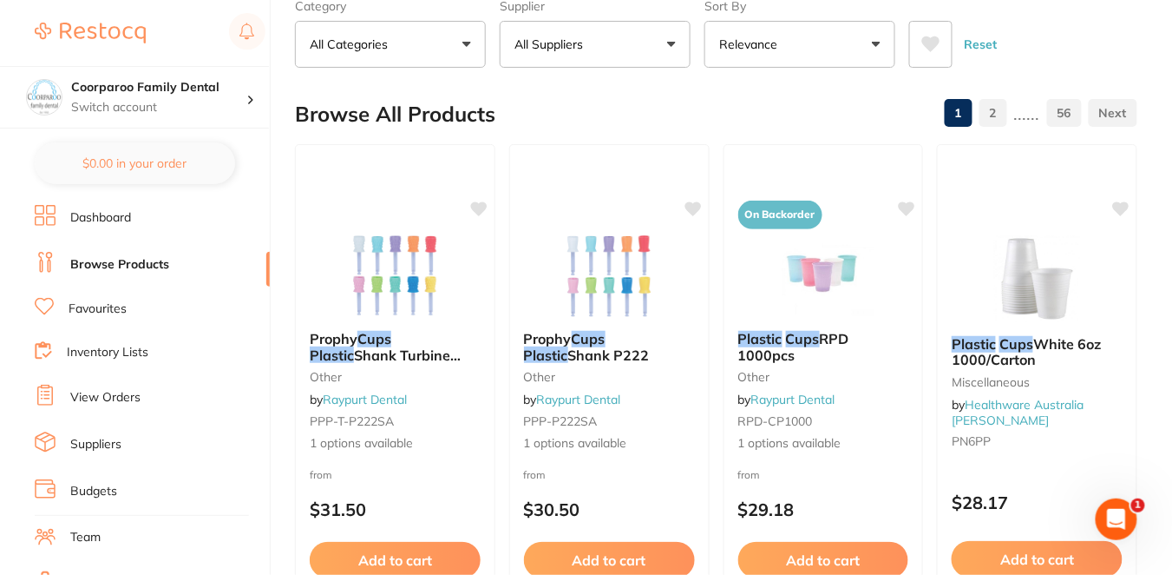
scroll to position [127, 0]
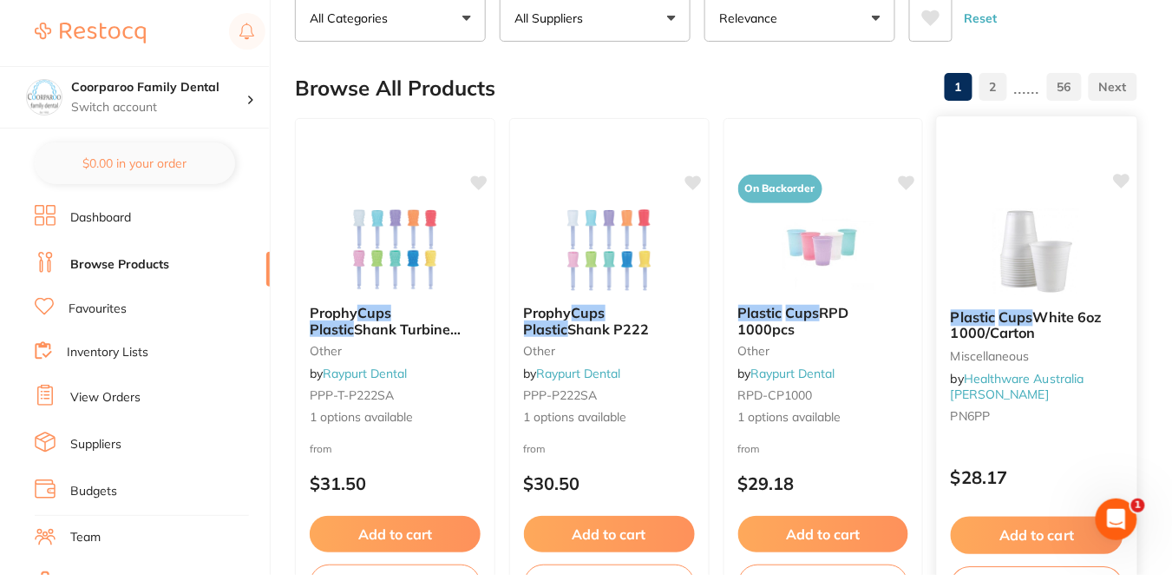
click at [1077, 447] on div "Plastic Cups White 6oz 1000/Carton Miscellaneous by Healthware [GEOGRAPHIC_DATA…" at bounding box center [1037, 367] width 202 height 504
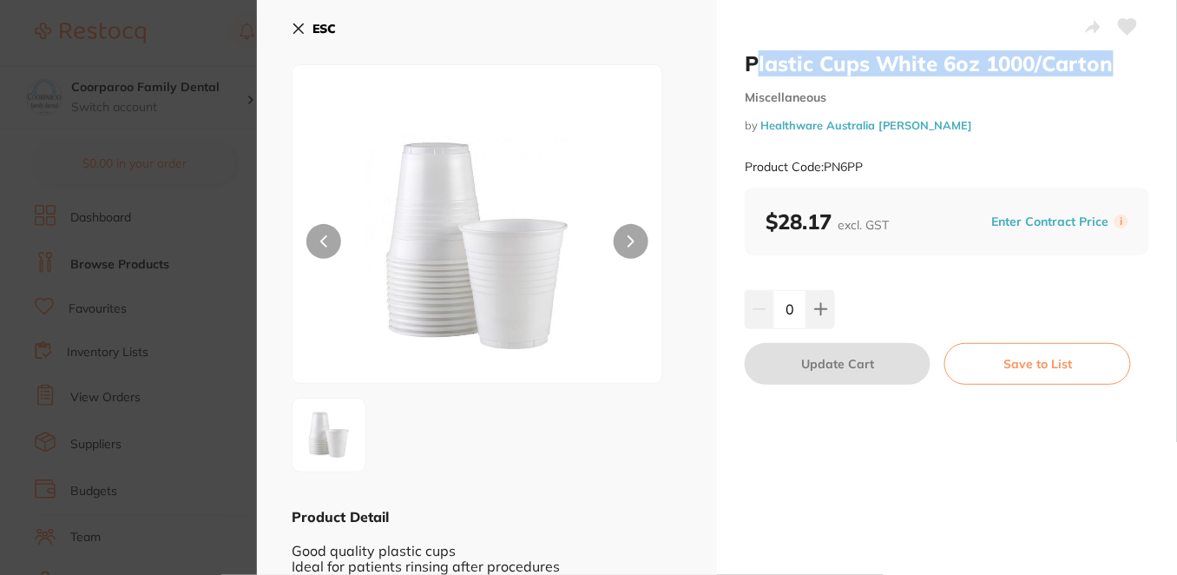
click at [733, 66] on div "Plastic Cups White 6oz 1000/Carton Miscellaneous by Healthware Australia Ridley…" at bounding box center [947, 318] width 460 height 636
drag, startPoint x: 733, startPoint y: 66, endPoint x: 1114, endPoint y: 75, distance: 381.1
click at [1114, 75] on div "Plastic Cups White 6oz 1000/Carton Miscellaneous by Healthware Australia Ridley…" at bounding box center [947, 318] width 460 height 636
copy h2 "Plastic Cups White 6oz 1000/Carton"
click at [1126, 29] on icon at bounding box center [1128, 27] width 18 height 16
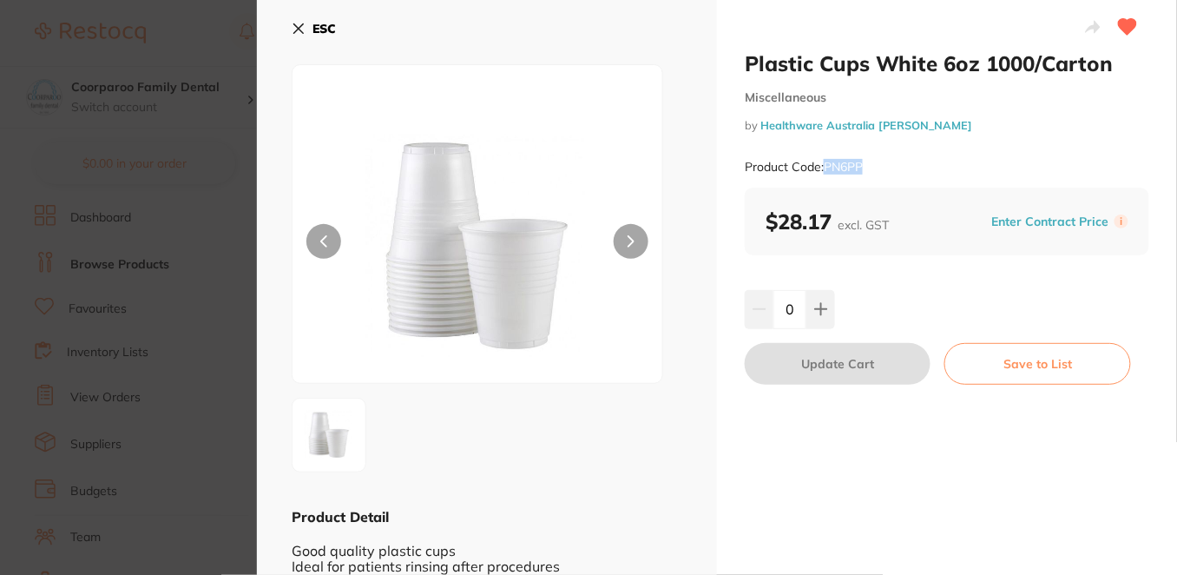
drag, startPoint x: 863, startPoint y: 170, endPoint x: 825, endPoint y: 167, distance: 37.5
click at [825, 167] on small "Product Code: PN6PP" at bounding box center [804, 167] width 118 height 15
copy small "PN6PP"
drag, startPoint x: 916, startPoint y: 121, endPoint x: 758, endPoint y: 121, distance: 158.8
click at [758, 121] on small "by Healthware Australia Ridley" at bounding box center [947, 125] width 404 height 13
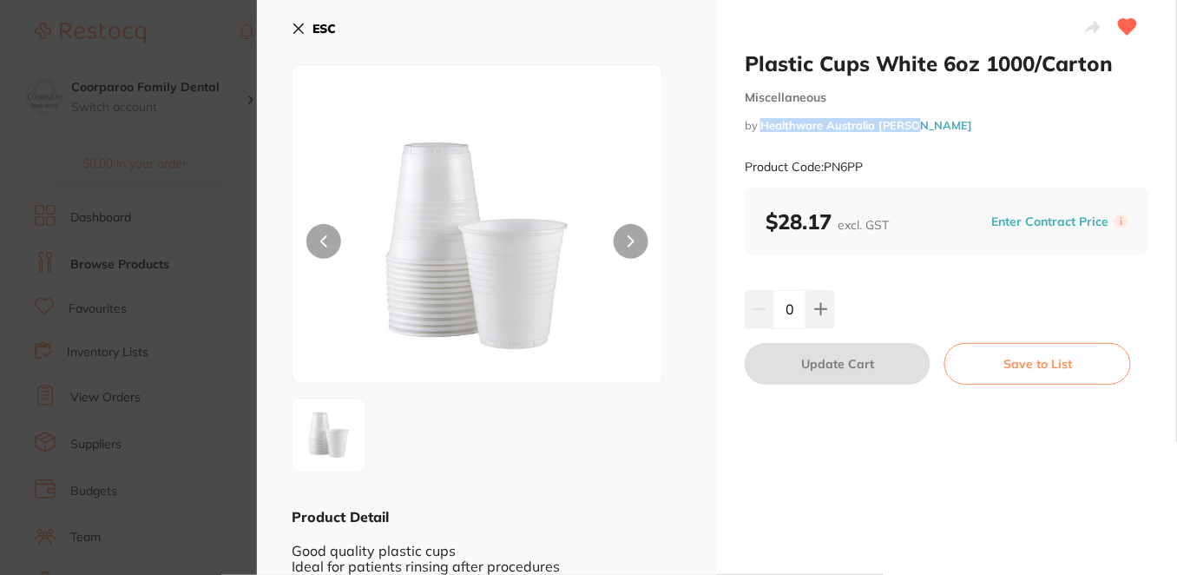
copy link "Healthware Australia [PERSON_NAME]"
drag, startPoint x: 835, startPoint y: 223, endPoint x: 752, endPoint y: 223, distance: 83.3
click at [752, 223] on div "$28.17 excl. GST Enter Contract Price i" at bounding box center [947, 221] width 404 height 68
copy b "$28.17"
click at [216, 31] on section "Plastic Cups White 6oz 1000/Carton Miscellaneous by Healthware Australia Ridley…" at bounding box center [588, 287] width 1177 height 575
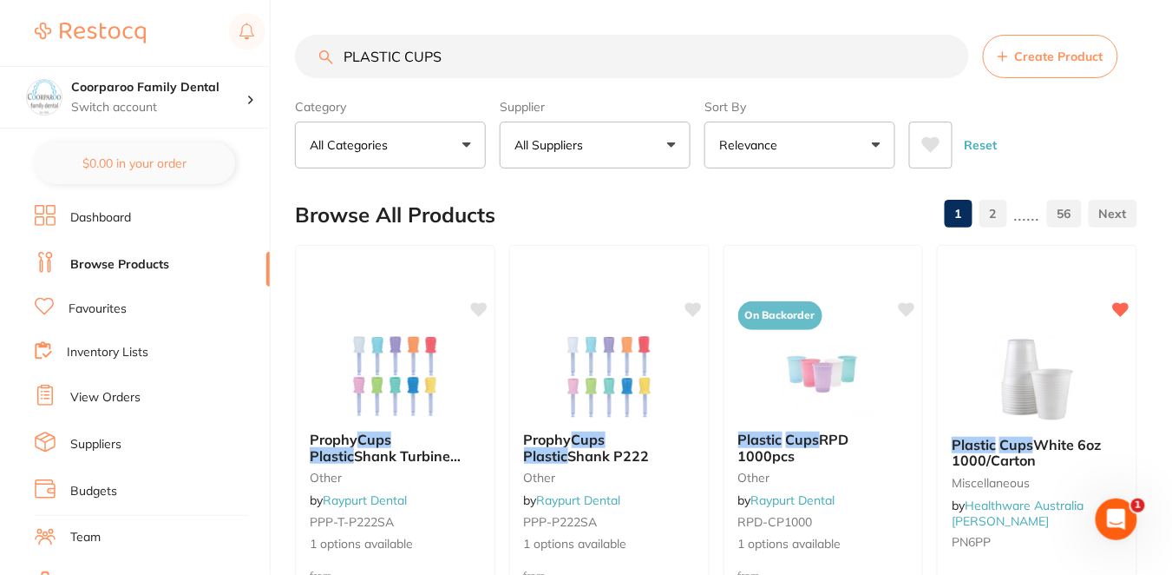
drag, startPoint x: 456, startPoint y: 60, endPoint x: 308, endPoint y: 42, distance: 148.7
click at [308, 43] on input "PLASTIC CUPS" at bounding box center [632, 56] width 674 height 43
paste input "AURTSHSMALL"
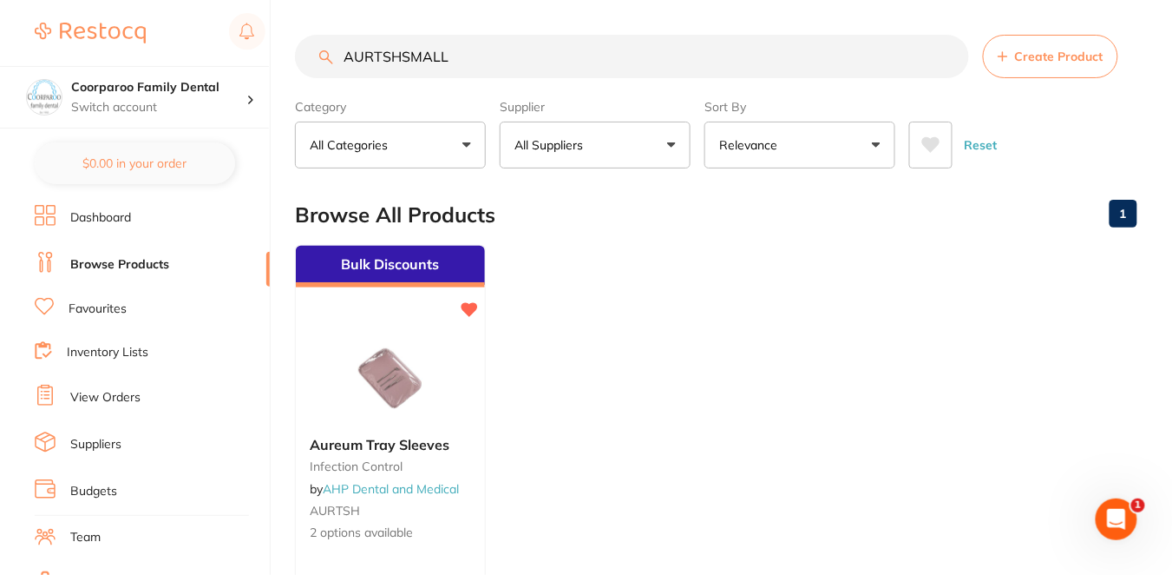
type input "AURTSHSMALL"
